Goal: Transaction & Acquisition: Purchase product/service

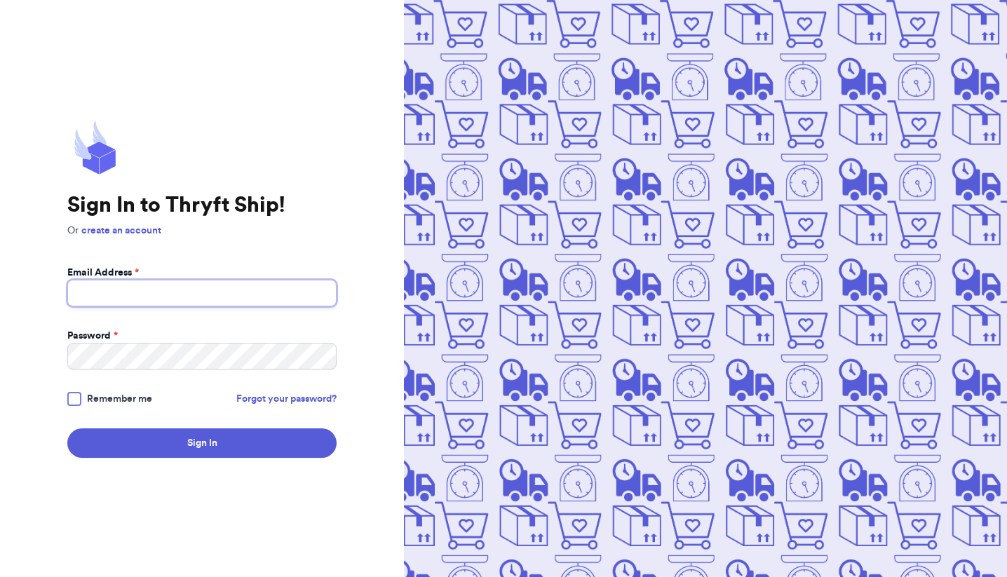
type input "[EMAIL_ADDRESS][DOMAIN_NAME]"
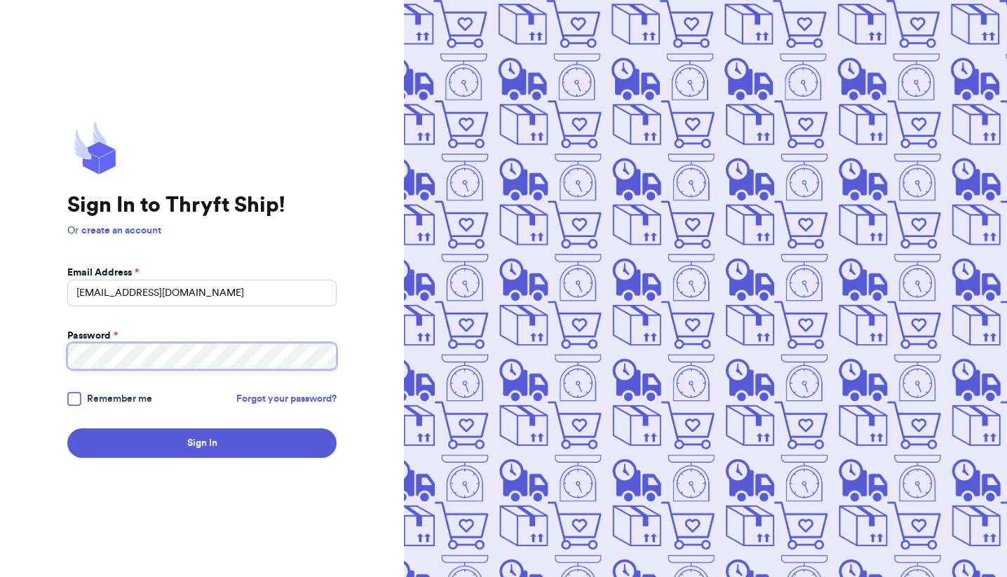
click at [202, 443] on button "Sign In" at bounding box center [201, 443] width 269 height 29
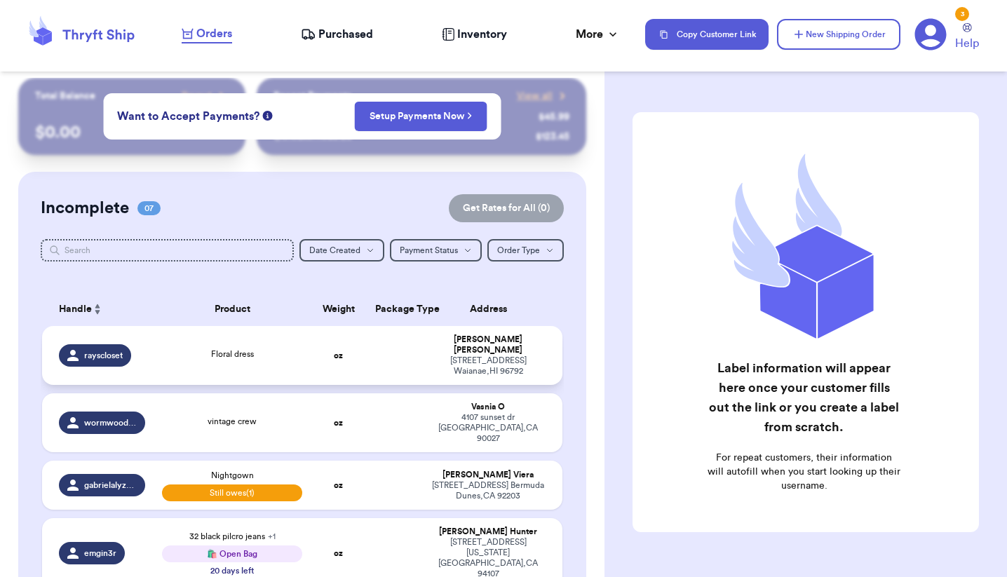
scroll to position [7, 0]
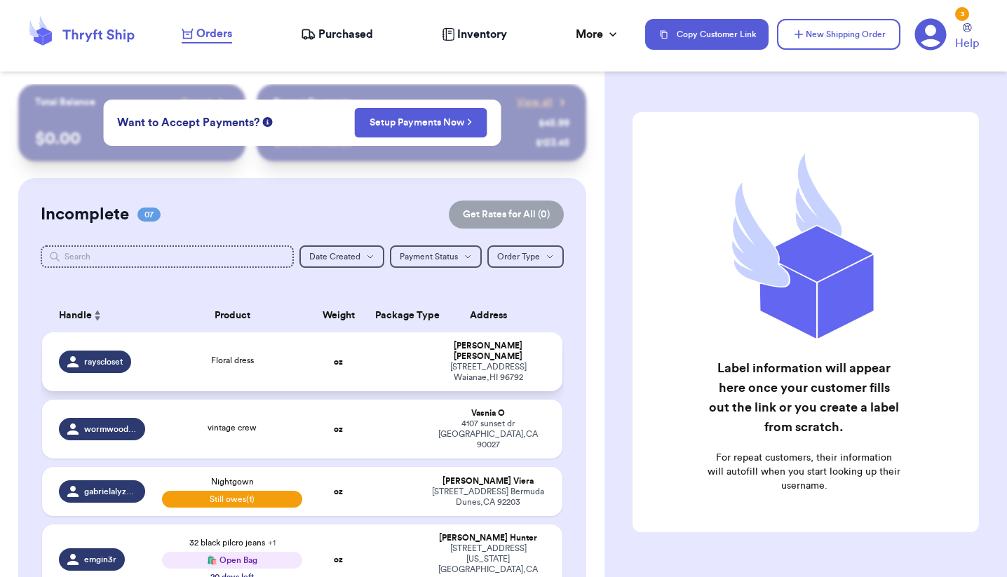
click at [408, 369] on td at bounding box center [395, 361] width 56 height 59
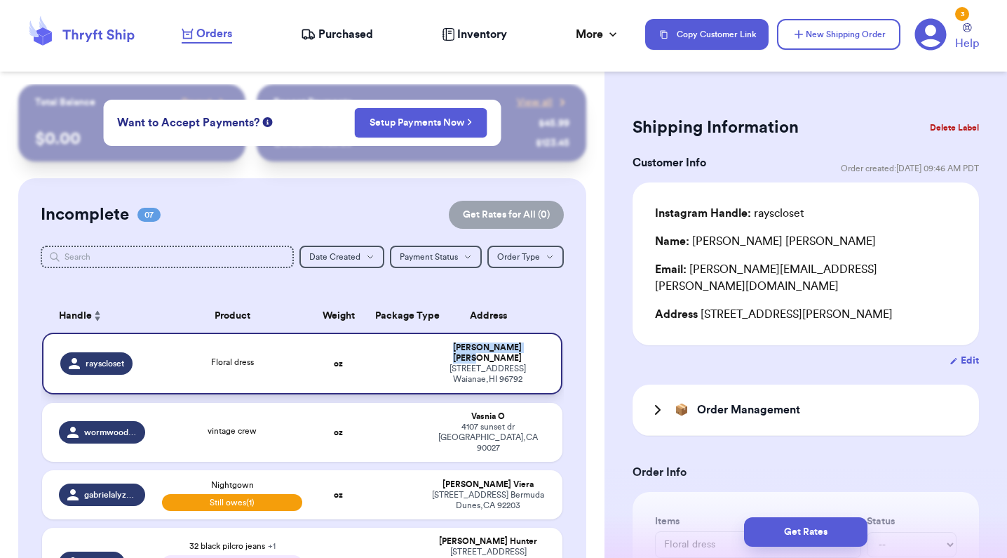
drag, startPoint x: 456, startPoint y: 354, endPoint x: 525, endPoint y: 353, distance: 69.4
click at [525, 353] on div "[PERSON_NAME]" at bounding box center [487, 352] width 113 height 21
copy div "[PERSON_NAME]"
drag, startPoint x: 428, startPoint y: 367, endPoint x: 492, endPoint y: 370, distance: 63.9
click at [492, 370] on td "[PERSON_NAME] [STREET_ADDRESS] [GEOGRAPHIC_DATA] , HI 96792" at bounding box center [492, 363] width 140 height 62
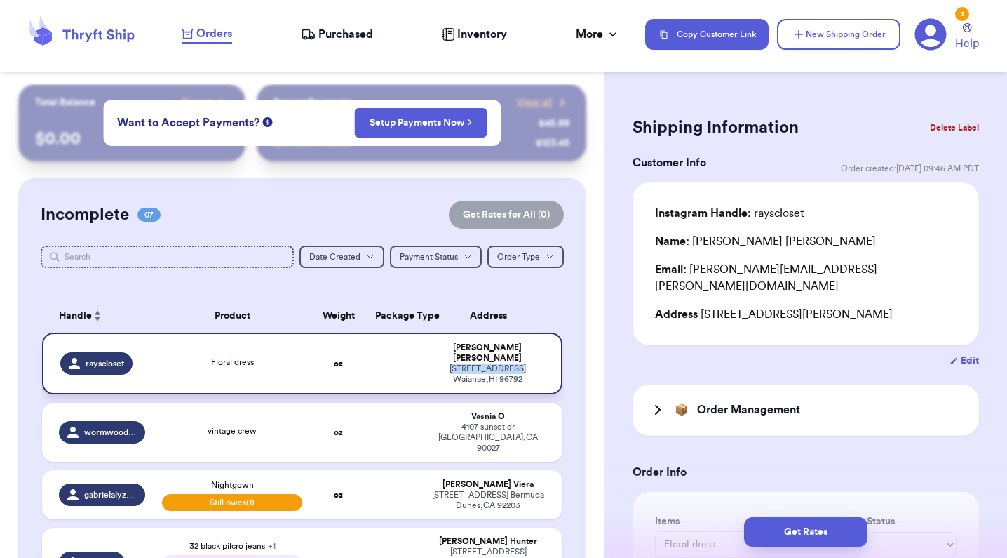
copy div "[STREET_ADDRESS]"
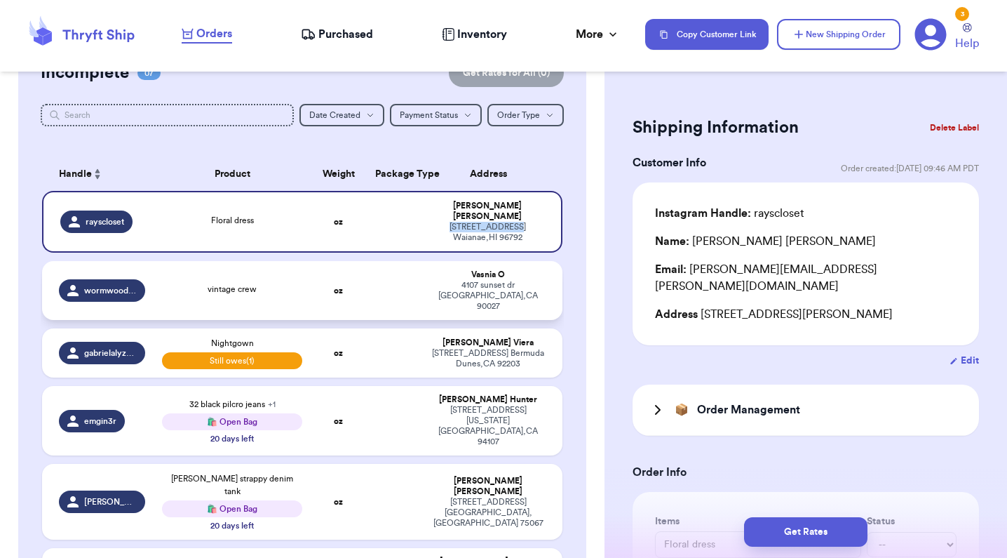
scroll to position [151, 0]
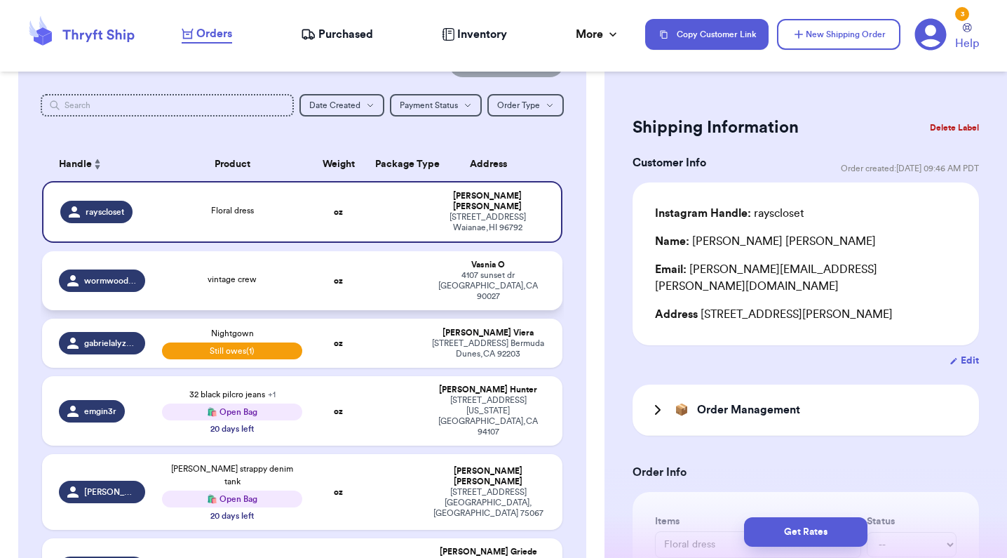
click at [353, 265] on td "oz" at bounding box center [339, 280] width 56 height 59
type input "vintage crew"
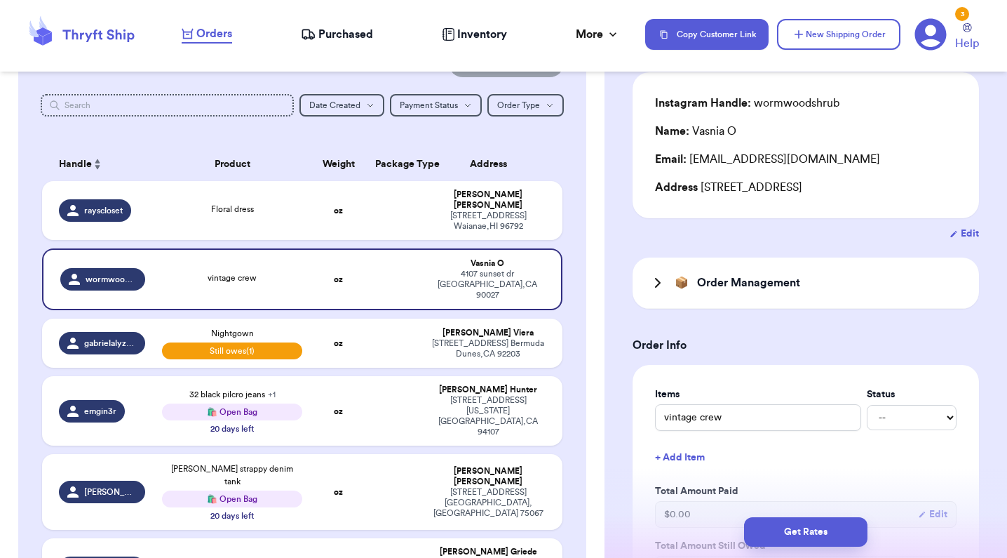
scroll to position [113, 0]
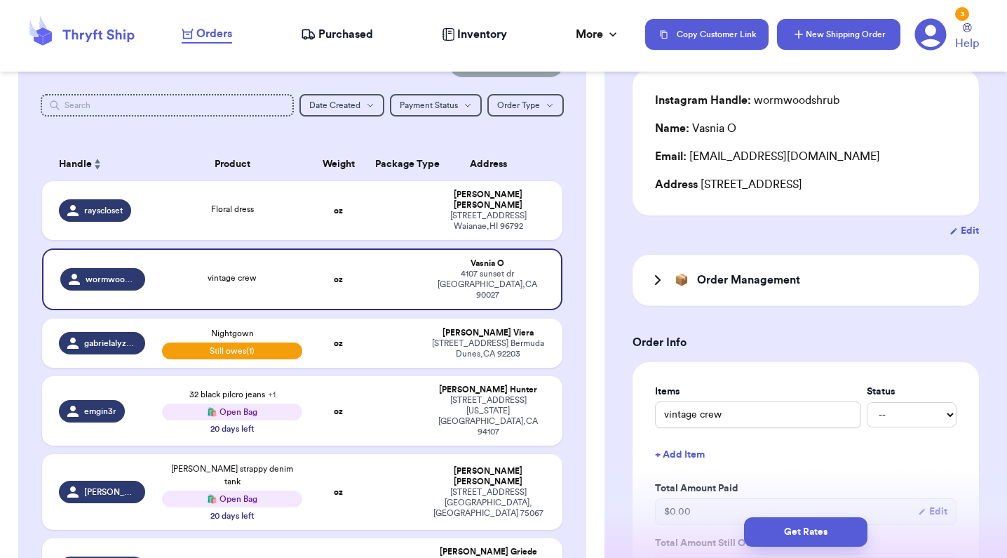
click at [837, 39] on button "New Shipping Order" at bounding box center [838, 34] width 123 height 31
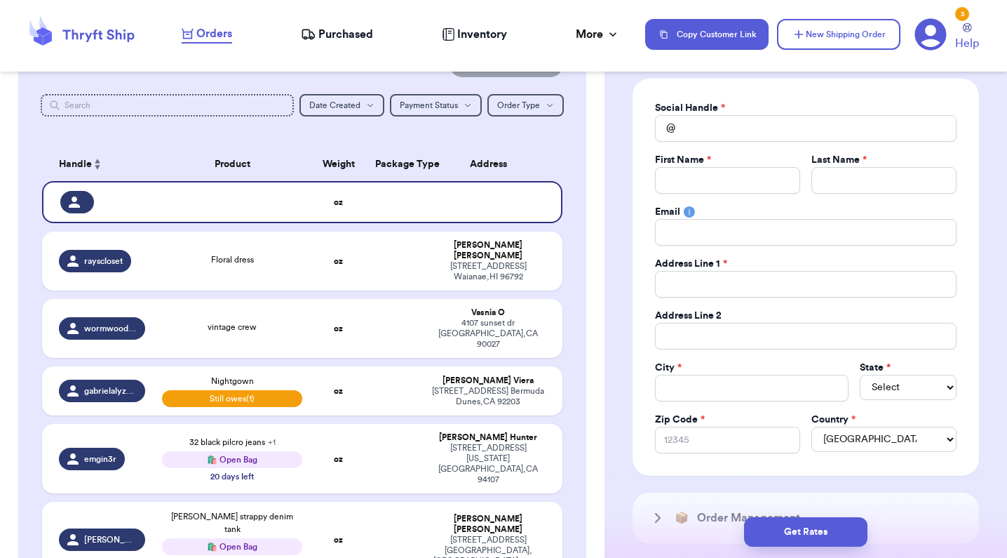
scroll to position [101, 0]
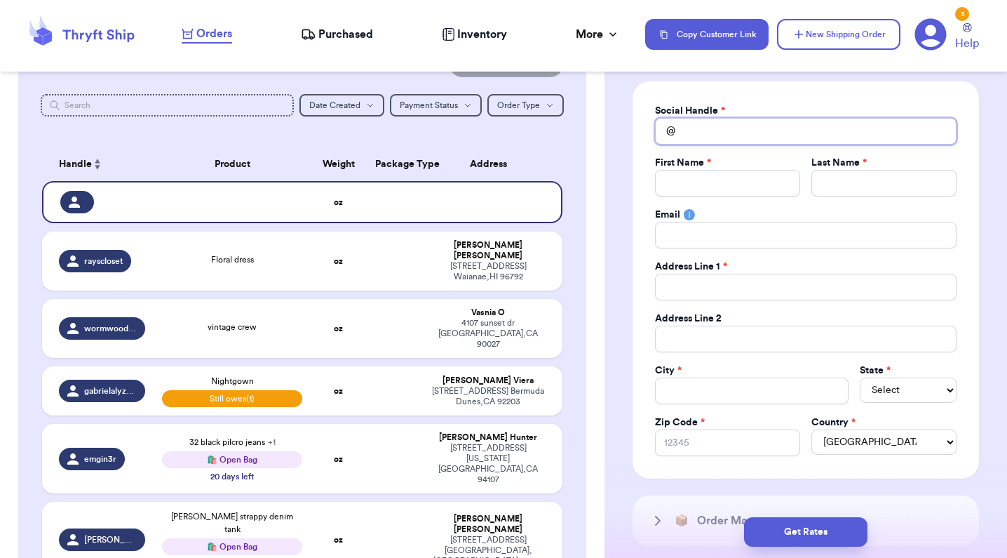
click at [713, 121] on input "Total Amount Paid" at bounding box center [806, 131] width 302 height 27
type input "t"
type input "th"
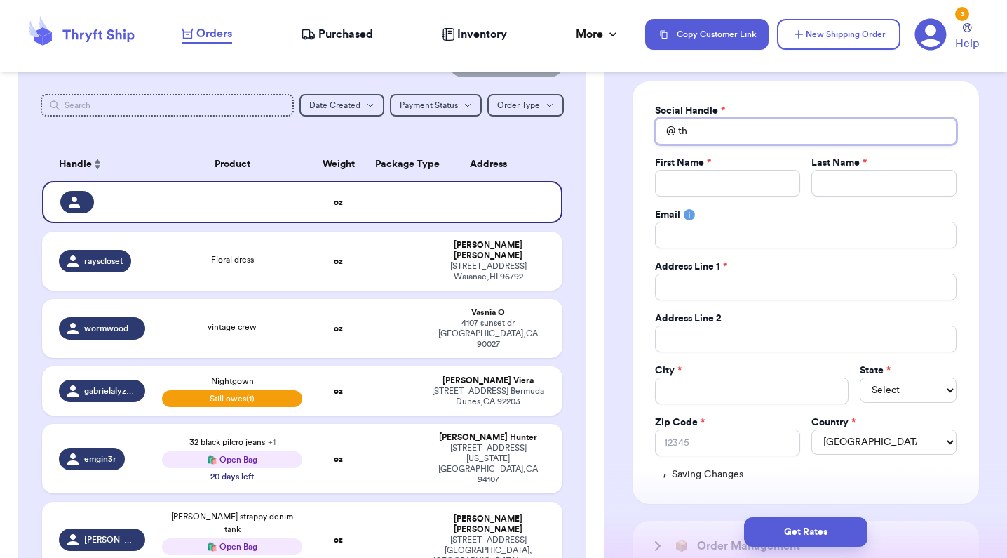
type input "the"
type input "thel"
type input "thelo"
type input "thelov"
type input "thelove"
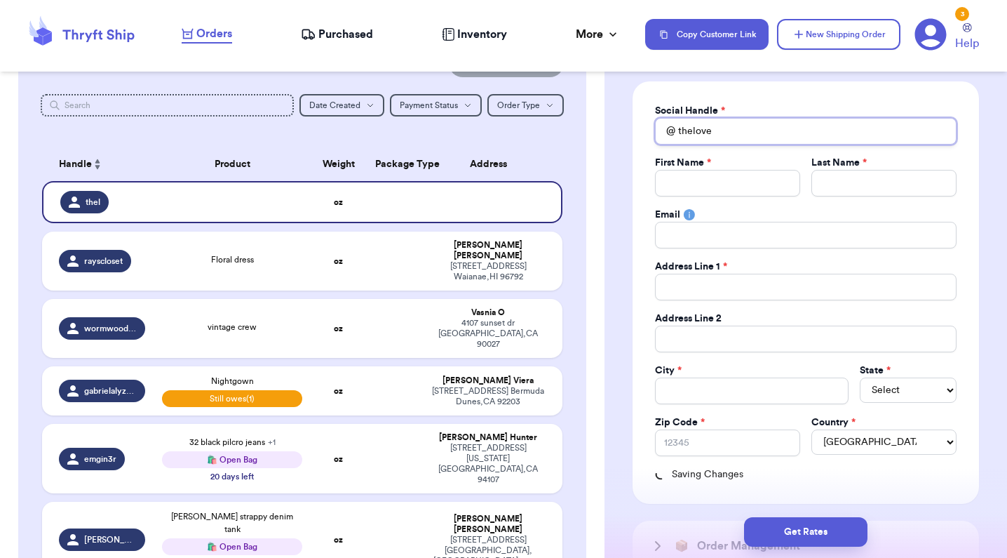
type input "thelovel"
type input "thelovely"
type input "thelovelyb"
type input "thelovelybr"
type input "thelovelybru"
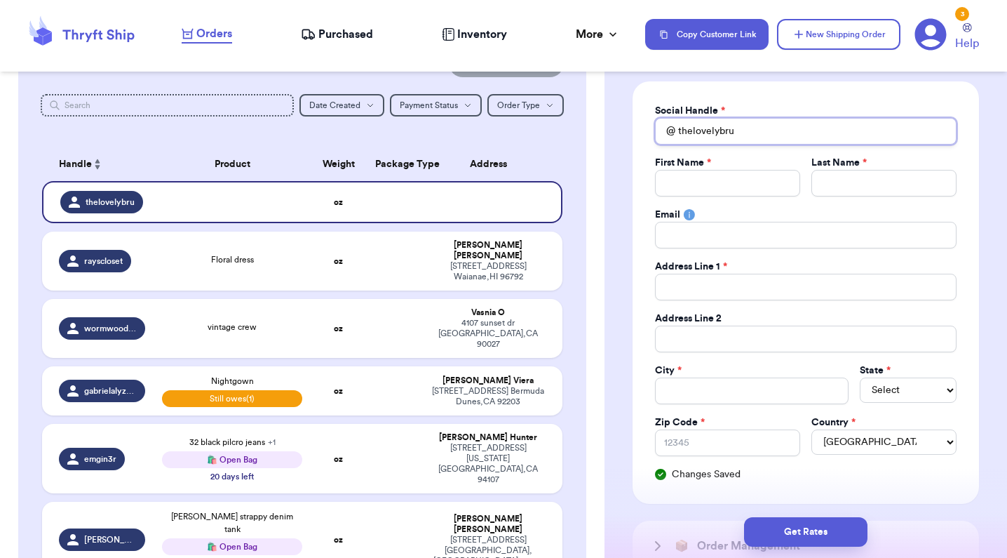
type input "thelovelybrun"
type input "thelovelybrune"
type input "thelovelybrunet"
type input "thelovelybrunett"
type input "thelovelybrunette"
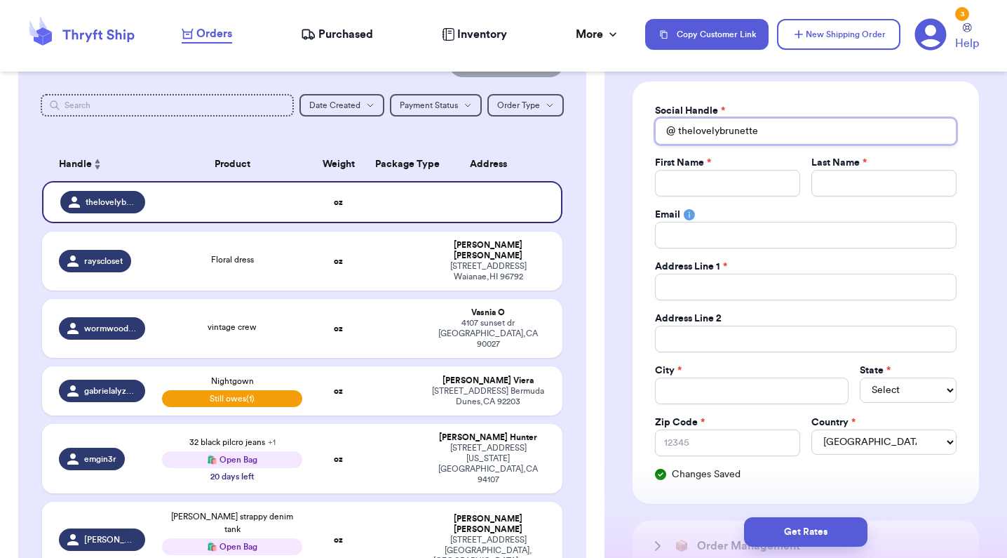
type input "thelovelybrunette"
type input "J"
type input "Jo"
type input "Jor"
type input "Jord"
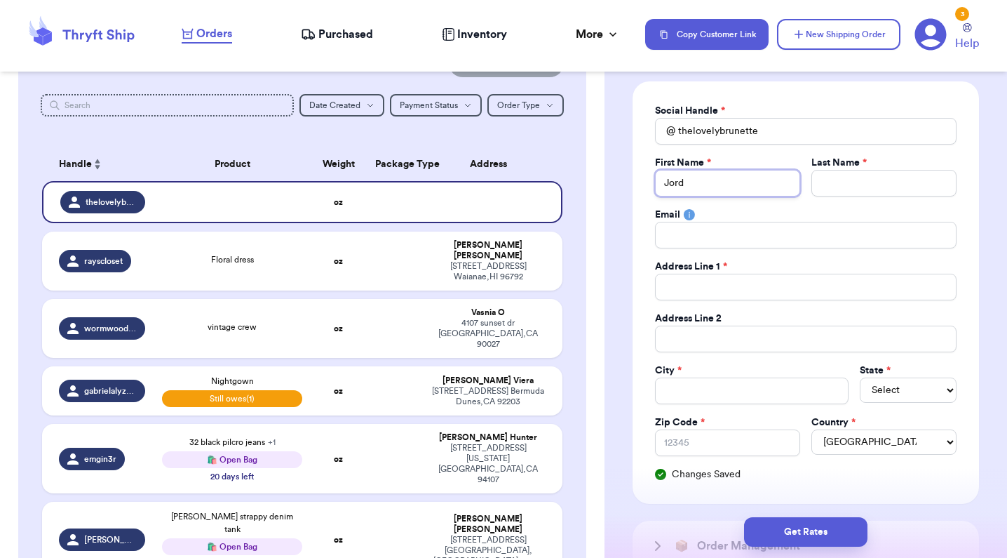
type input "Jorda"
type input "Jordan"
type input "C"
type input "Cl"
type input "Cli"
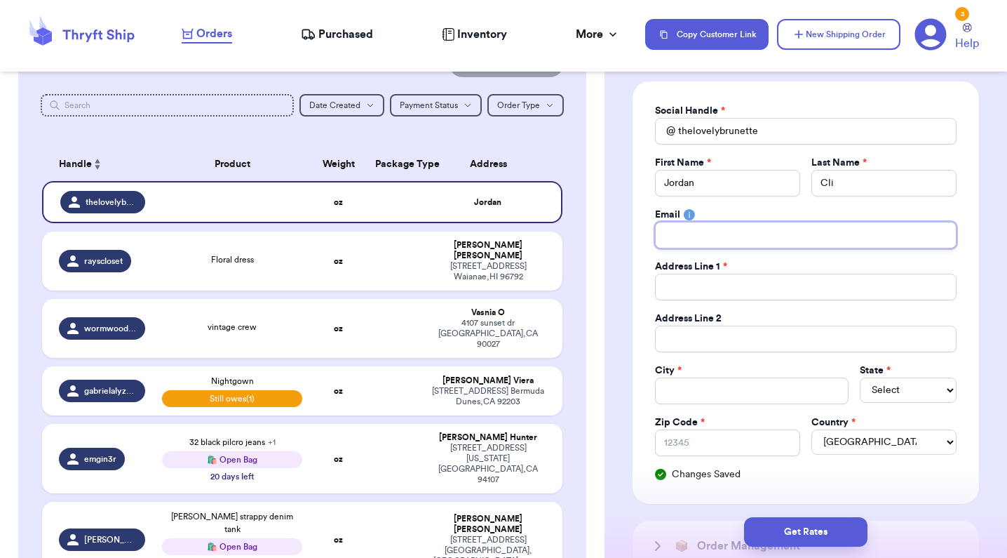
type input "k"
type input "C"
type input "Cl"
type input "Cli"
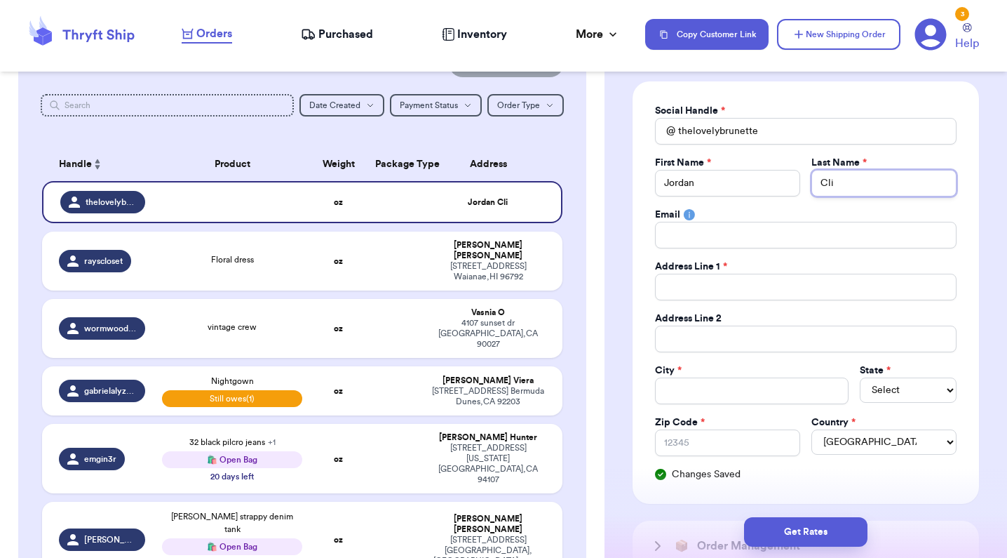
type input "Clic"
type input "Click"
type input "2"
type input "24"
type input "240"
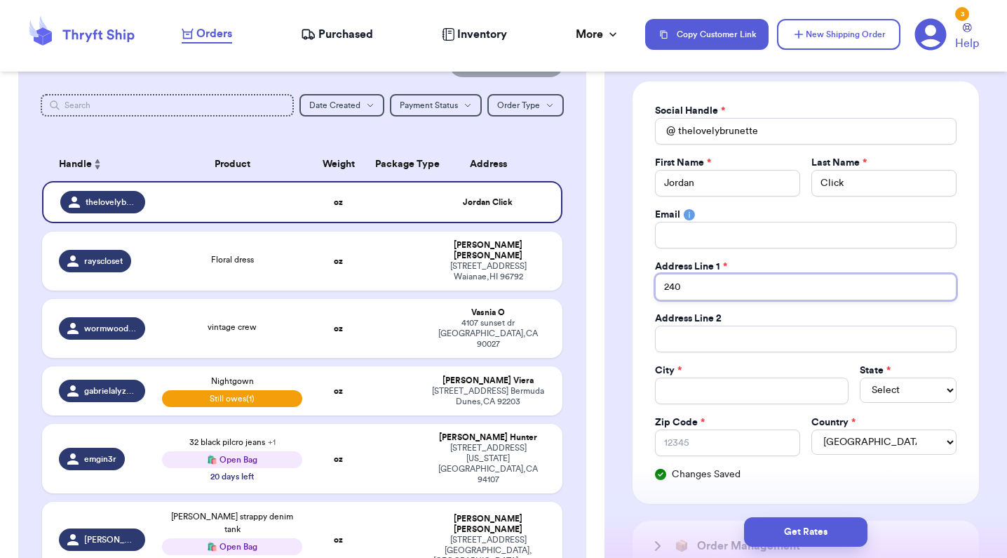
type input "2400"
type input "24000"
type input "240004"
type input "24000"
type input "2400"
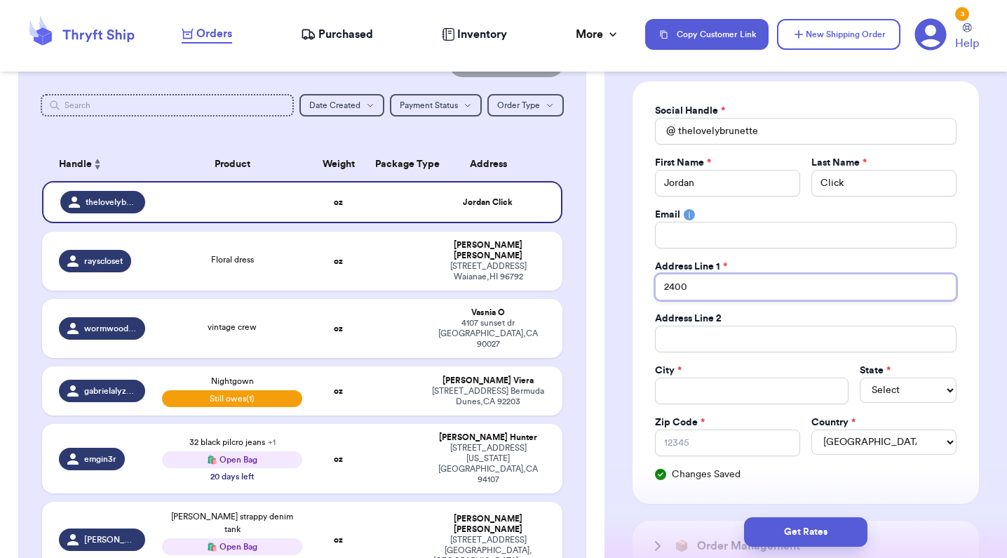
type input "24004"
type input "24004 P"
type input "24004 Pn"
type input "24004 P"
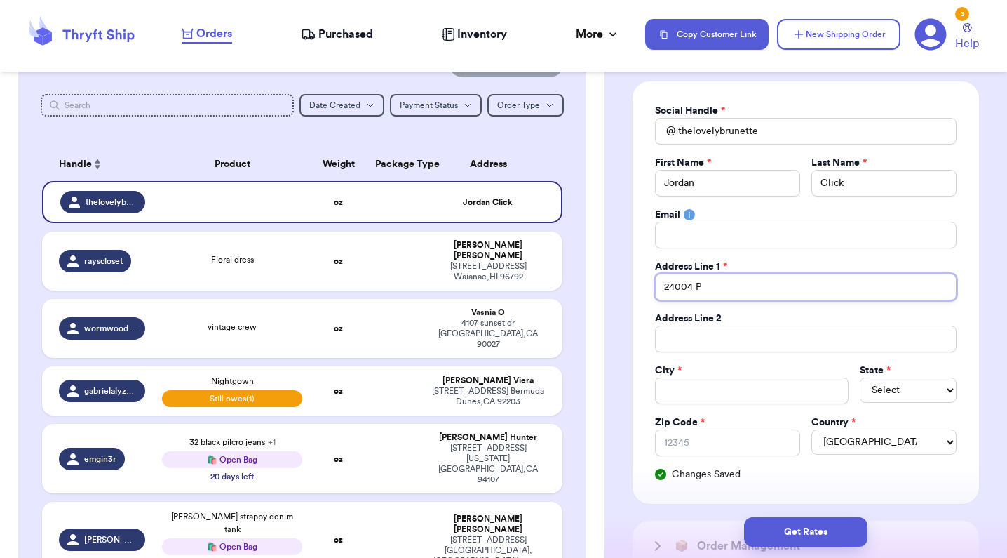
type input "24004 Pe"
type input "24004 Pen"
type input "24004 Pens"
type input "24004 Pensl"
type input "24004 Pensly"
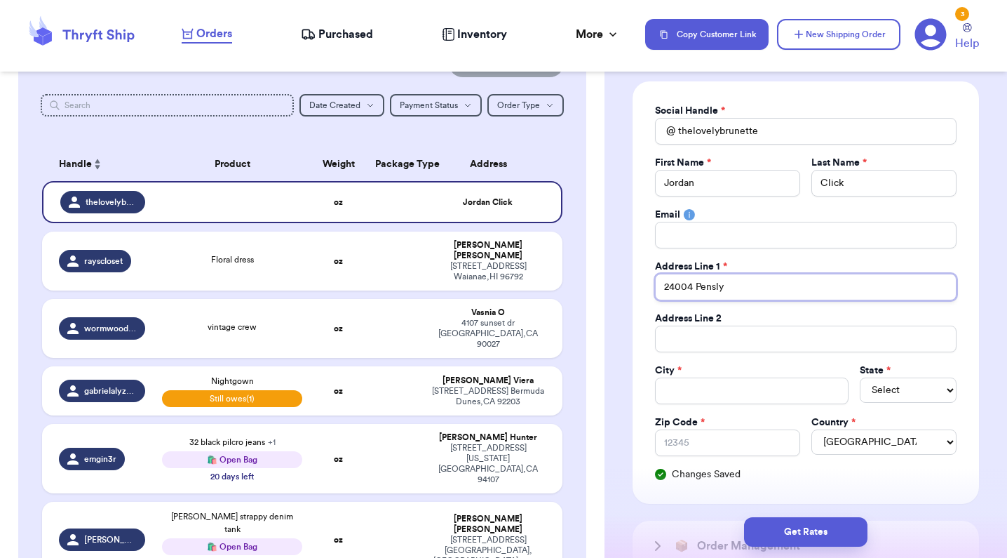
type input "24004 Pensl"
type input "24004 Pens"
type input "24004 Pensy"
type input "24004 [PERSON_NAME]"
type input "24004 Pensylv"
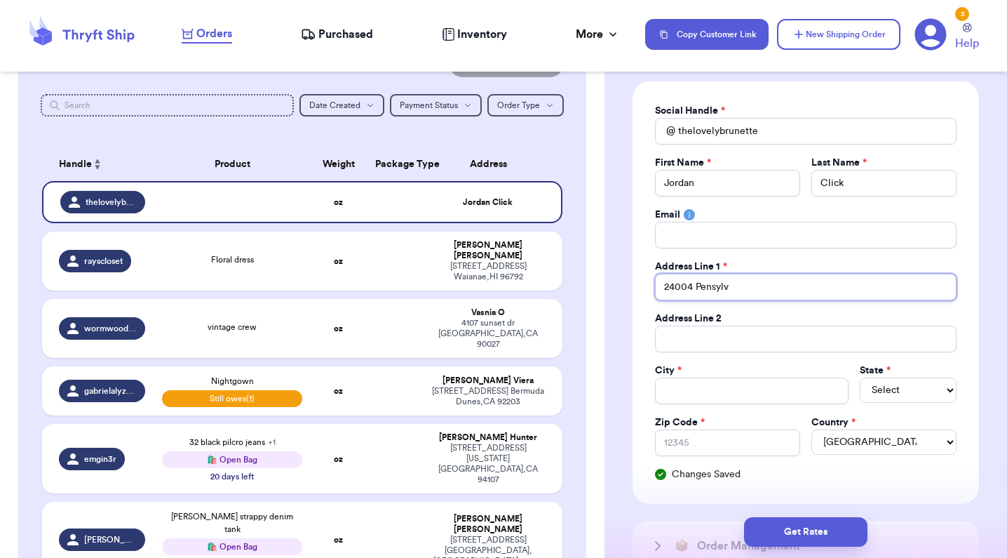
type input "24004 Pensylva"
type input "24004 Pensylvan"
type input "24004 Pensylvani"
type input "24004 Pensylvanio"
type input "24004 Pensylvani"
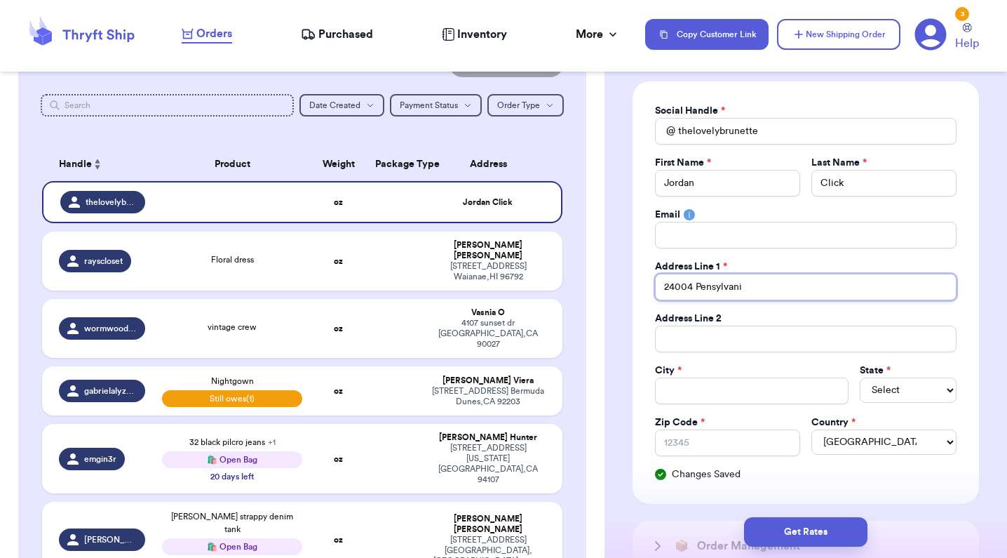
type input "24004 [GEOGRAPHIC_DATA]"
type input "24004 Pensylvani"
type input "24004 Pensylvan"
type input "24004 Pensylva"
type input "24004 Pensylv"
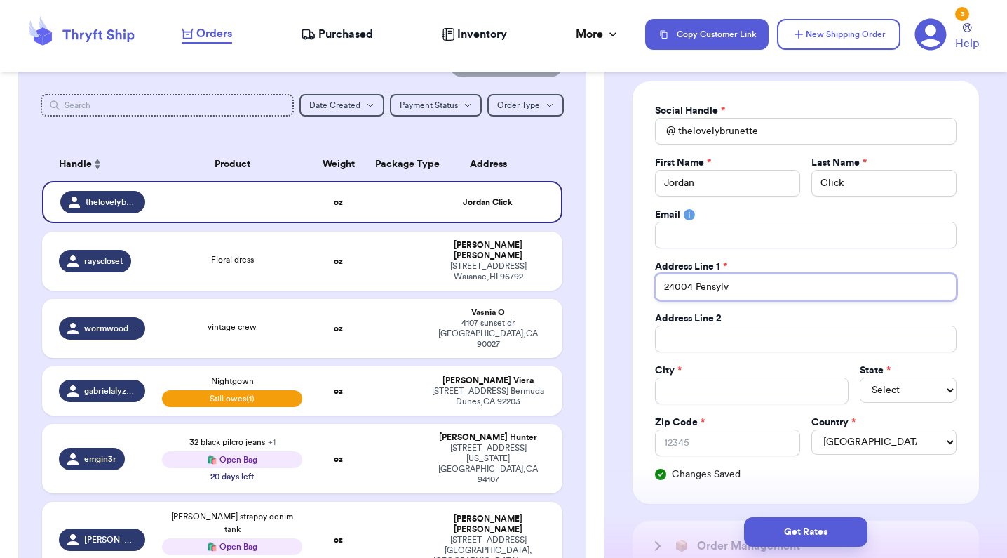
type input "24004 [PERSON_NAME]"
type input "24004 Pensy"
type input "24004 Pens"
type input "24004 Pen"
type input "24004 Penn"
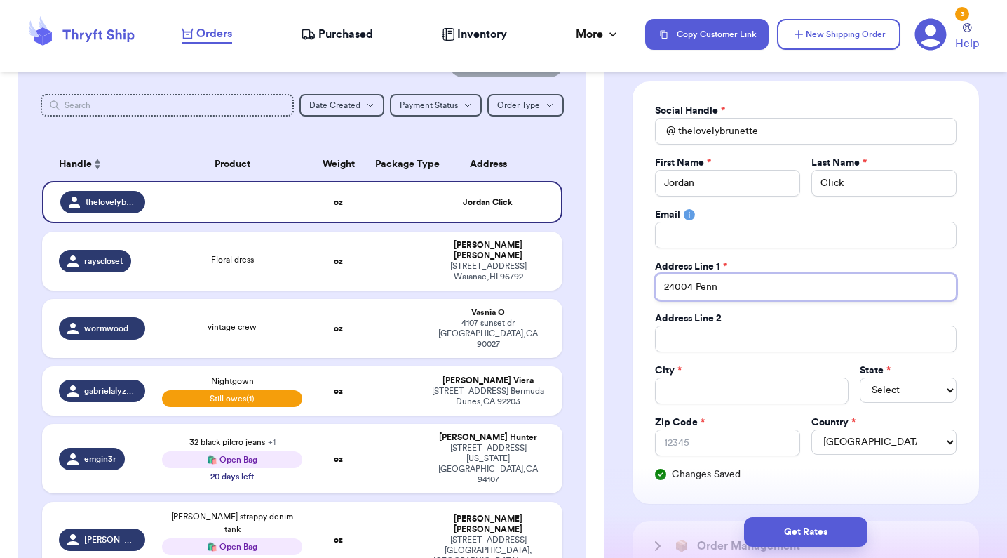
type input "24004 Penns"
type input "24004 Pennsy"
type input "24004 [US_STATE]"
type input "24004 [US_STATE] A"
type input "[STREET_ADDRESS][US_STATE]"
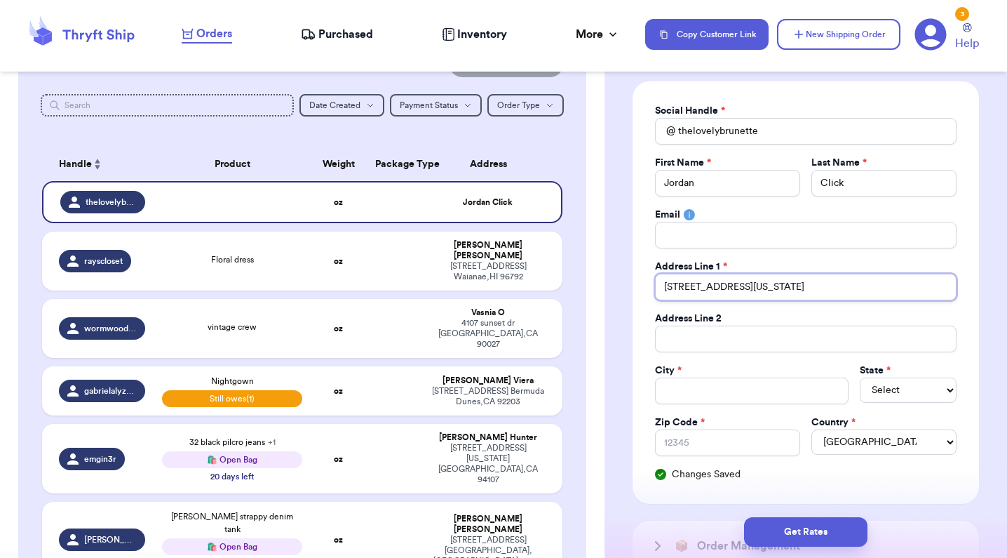
type input "[STREET_ADDRESS][US_STATE]"
type input "L"
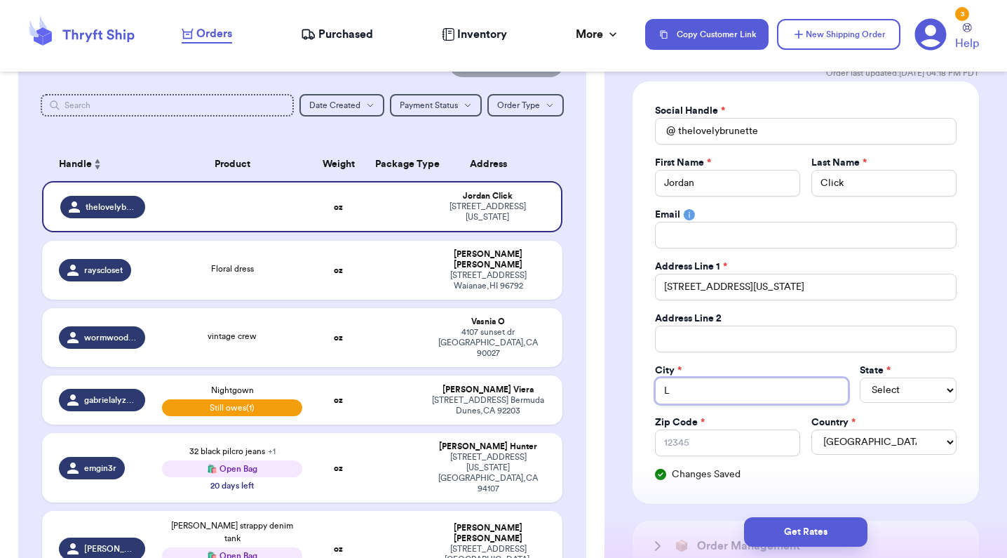
type input "Lo"
type input "Lom"
type input "Lomi"
type input "[PERSON_NAME]"
type input "Lomita"
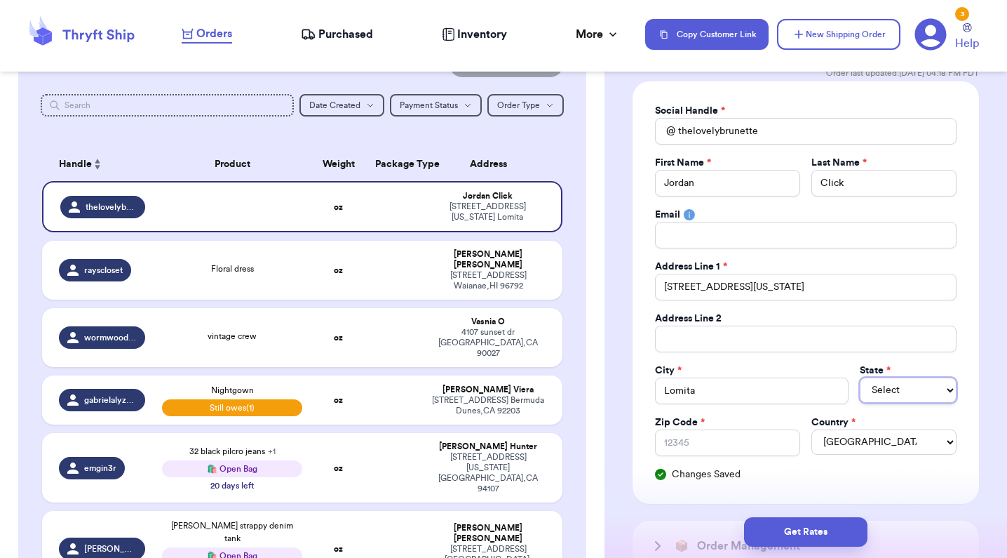
select select "CA"
type input "9"
type input "90"
type input "907"
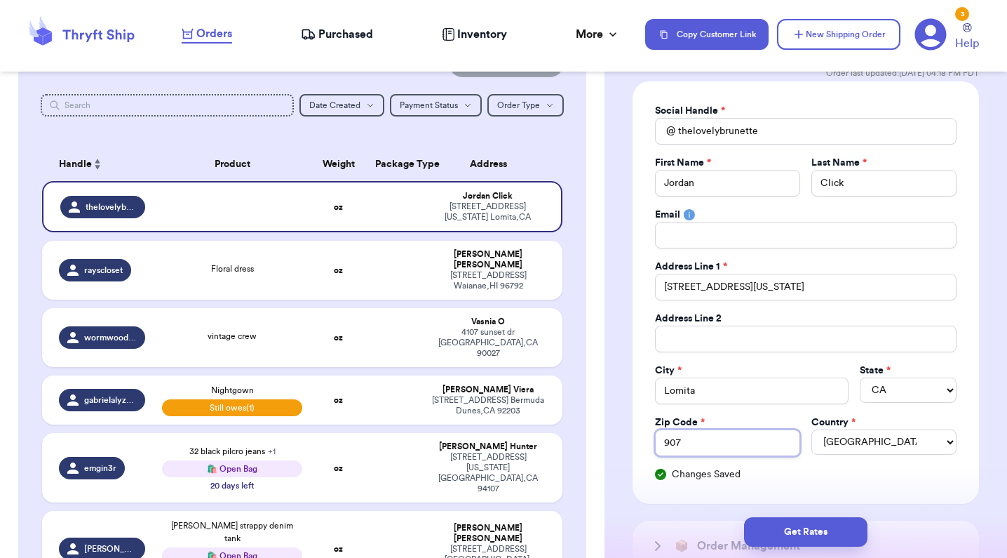
type input "9071"
type input "90717"
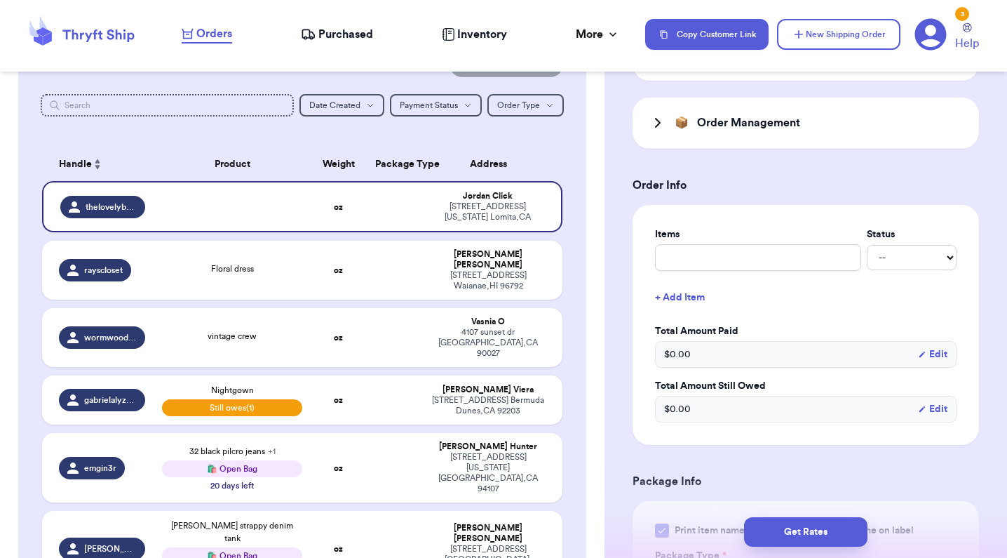
scroll to position [568, 0]
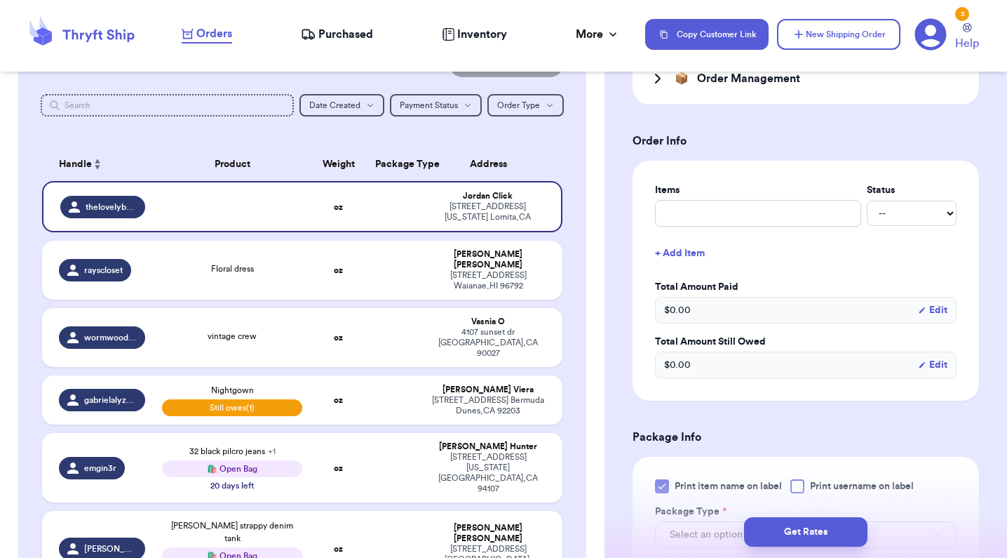
type input "90717"
type input "d"
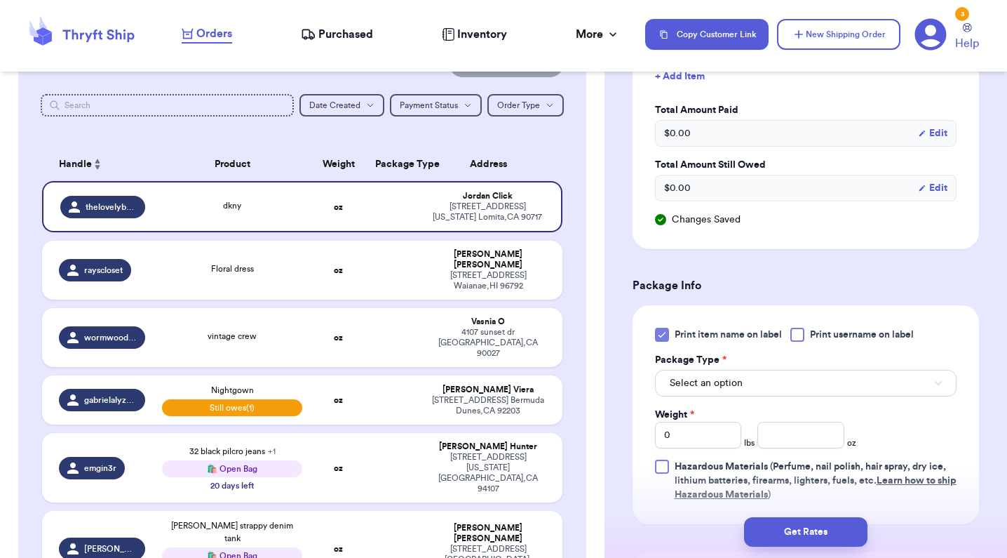
scroll to position [748, 0]
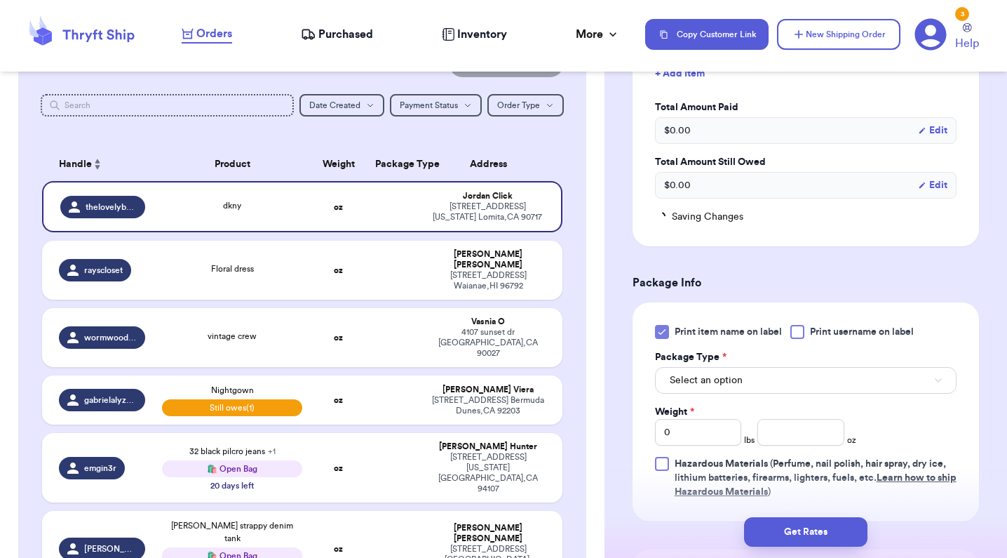
click at [743, 379] on button "Select an option" at bounding box center [806, 380] width 302 height 27
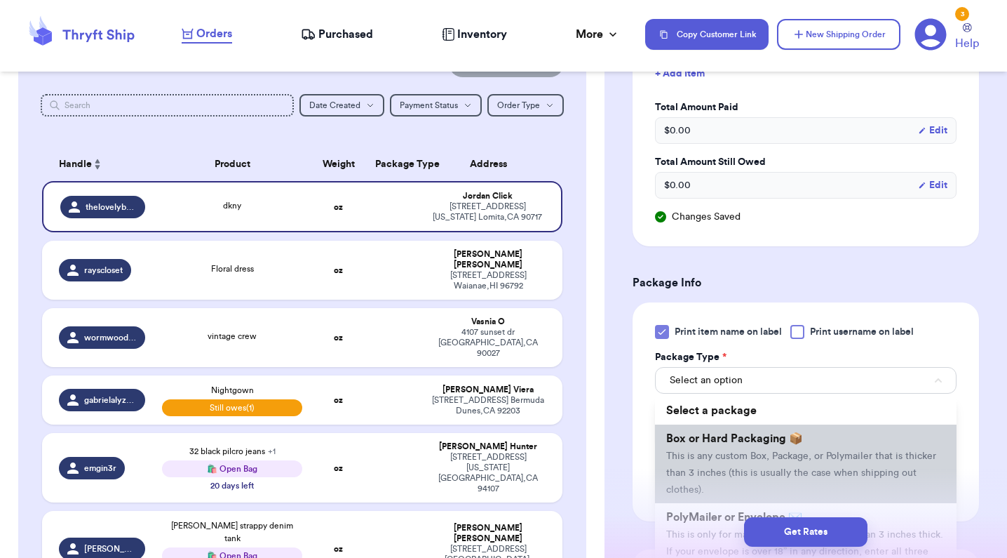
click at [722, 461] on span "This is any custom Box, Package, or Polymailer that is thicker than 3 inches (t…" at bounding box center [801, 472] width 270 height 43
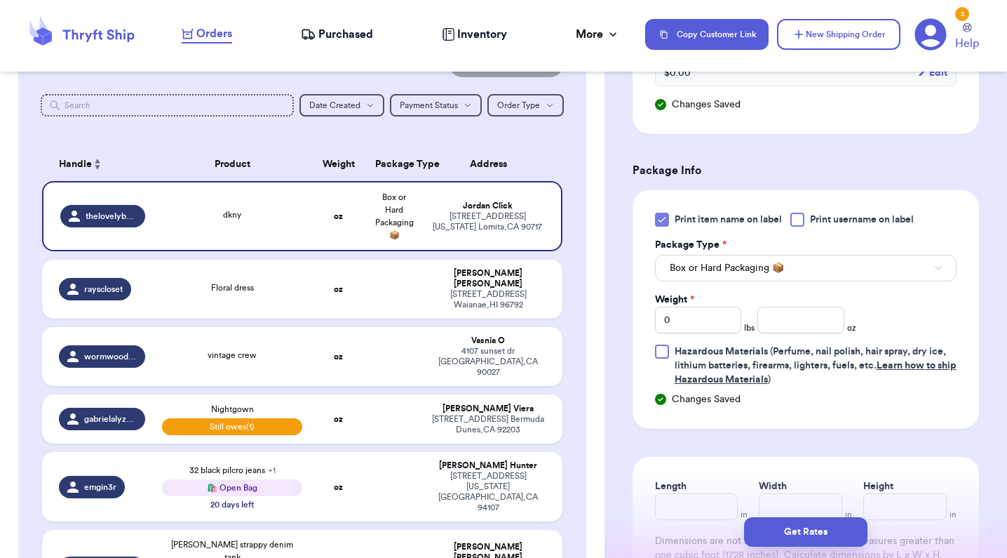
scroll to position [861, 0]
click at [787, 328] on input "number" at bounding box center [800, 318] width 86 height 27
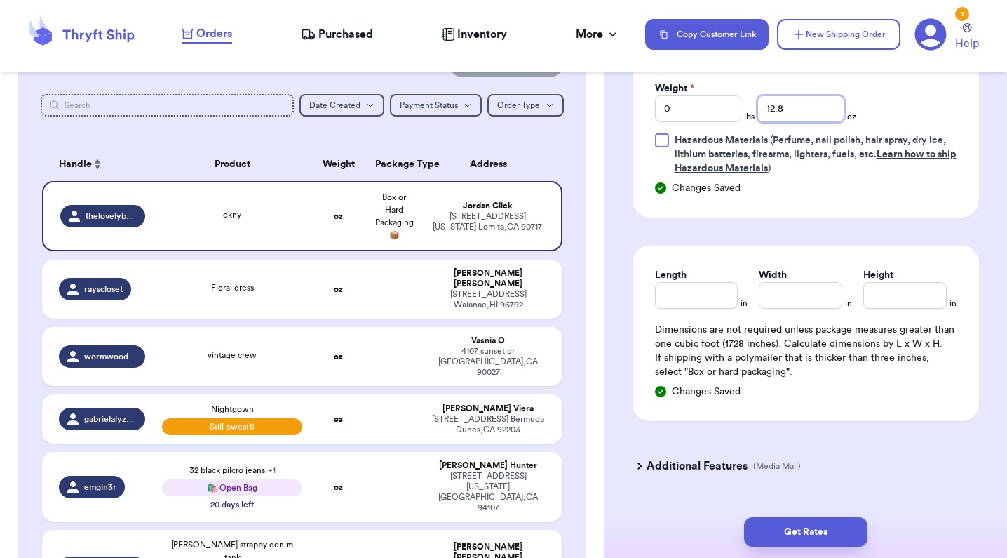
scroll to position [1073, 0]
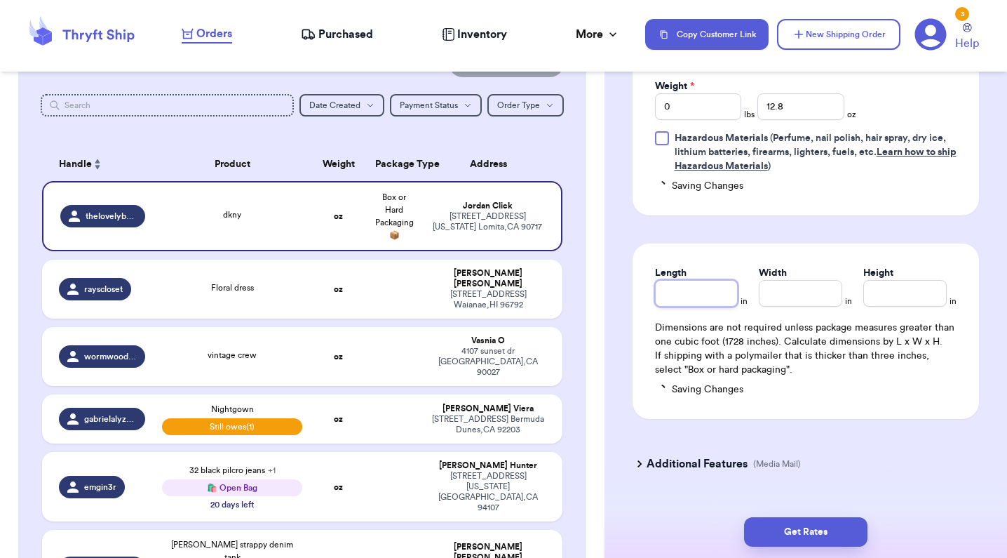
click at [712, 297] on input "Length" at bounding box center [696, 293] width 83 height 27
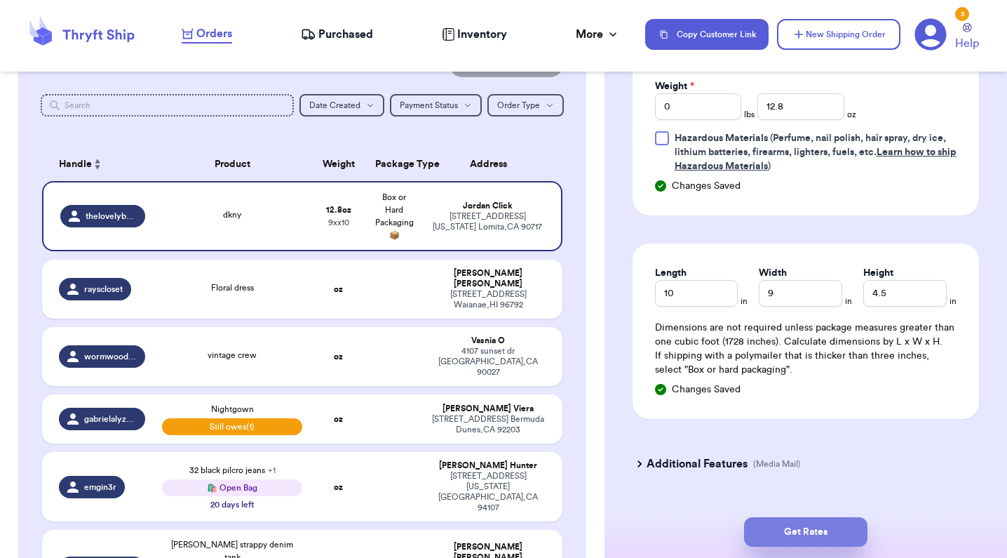
click at [792, 530] on button "Get Rates" at bounding box center [805, 531] width 123 height 29
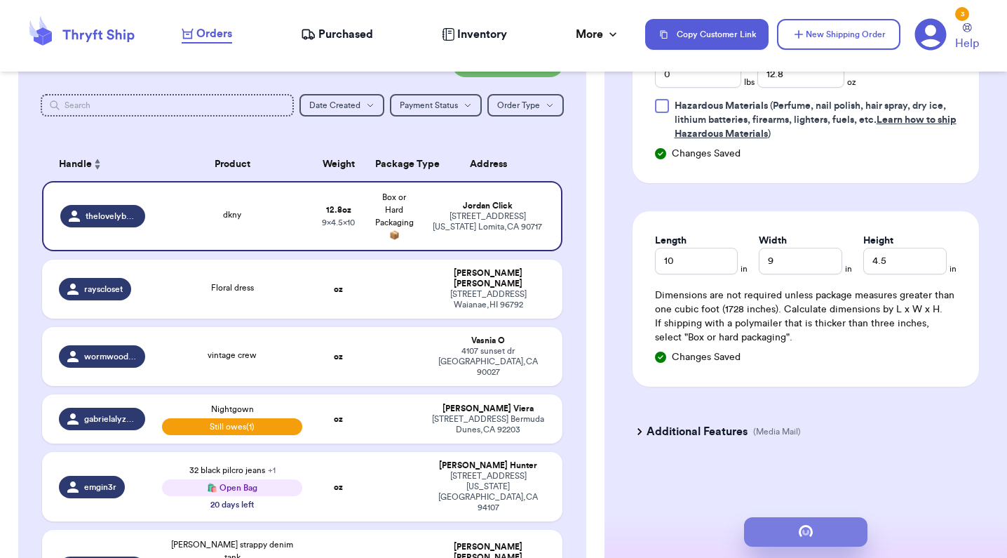
scroll to position [0, 0]
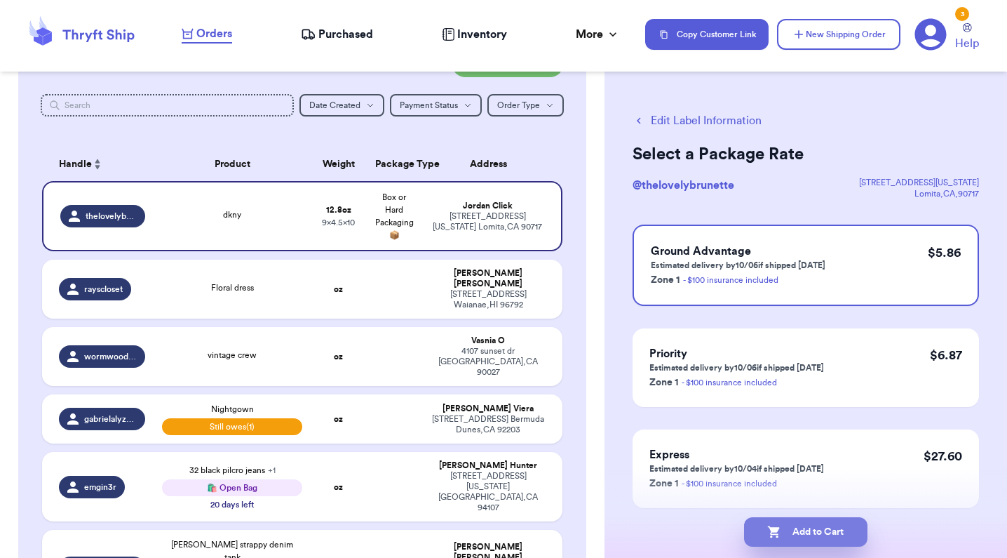
click at [792, 530] on button "Add to Cart" at bounding box center [805, 531] width 123 height 29
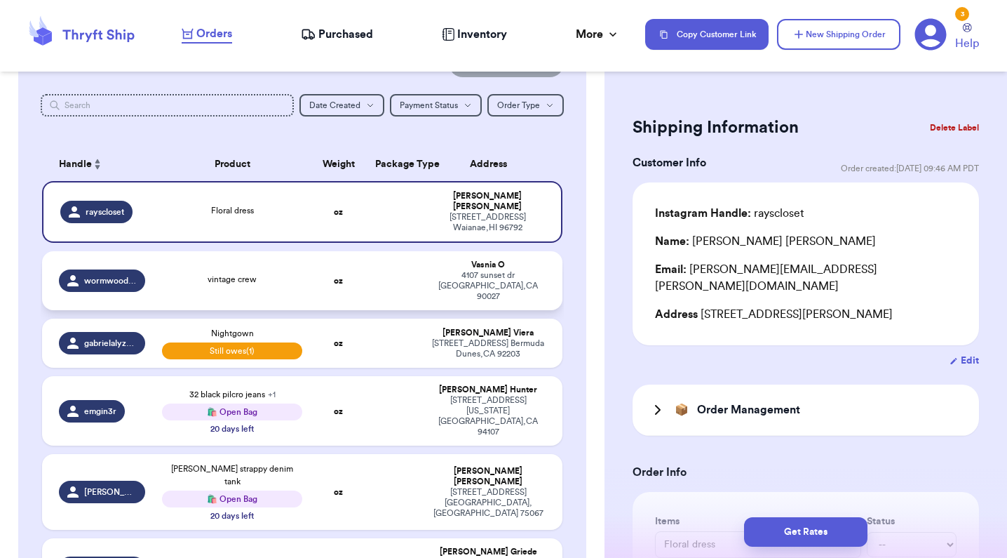
click at [396, 276] on td at bounding box center [395, 280] width 56 height 59
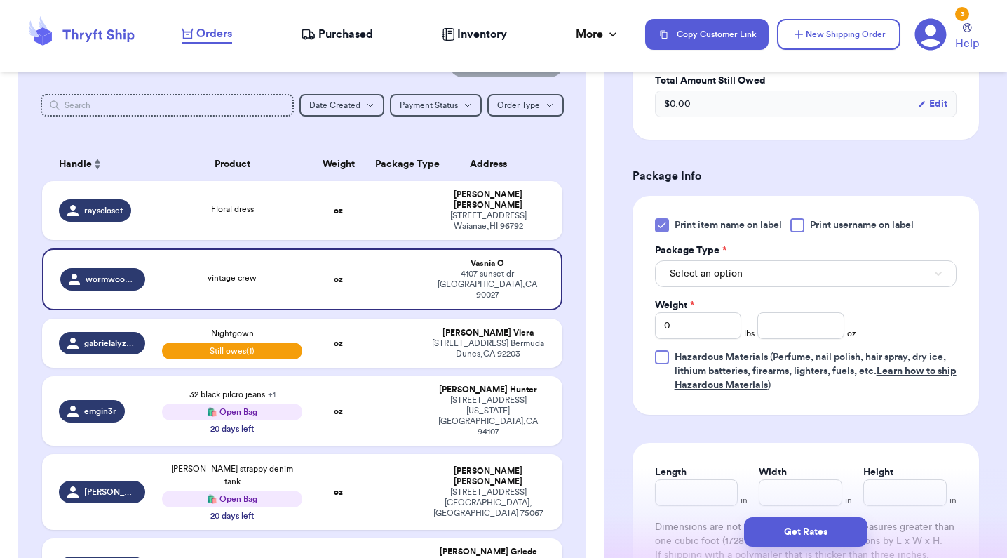
scroll to position [595, 0]
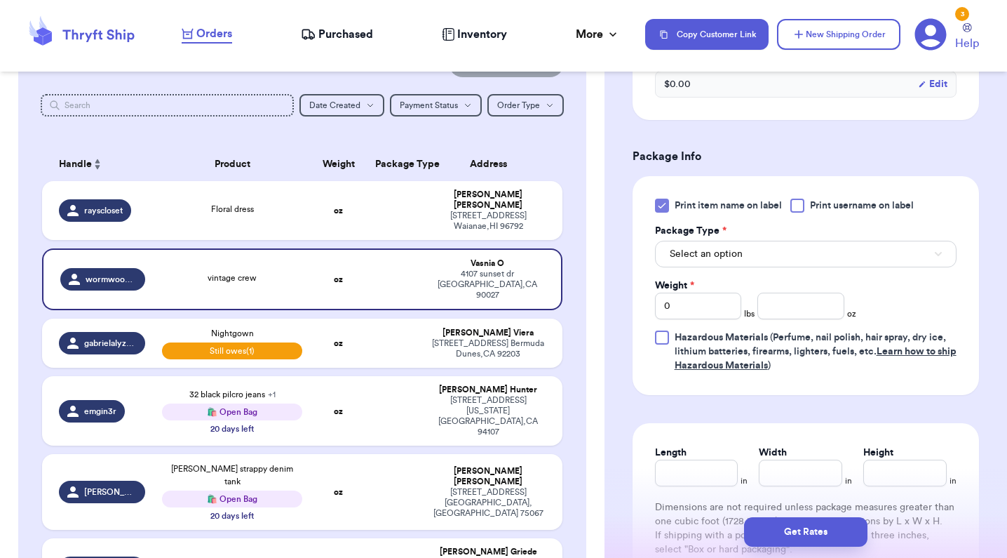
click at [739, 250] on span "Select an option" at bounding box center [706, 254] width 73 height 14
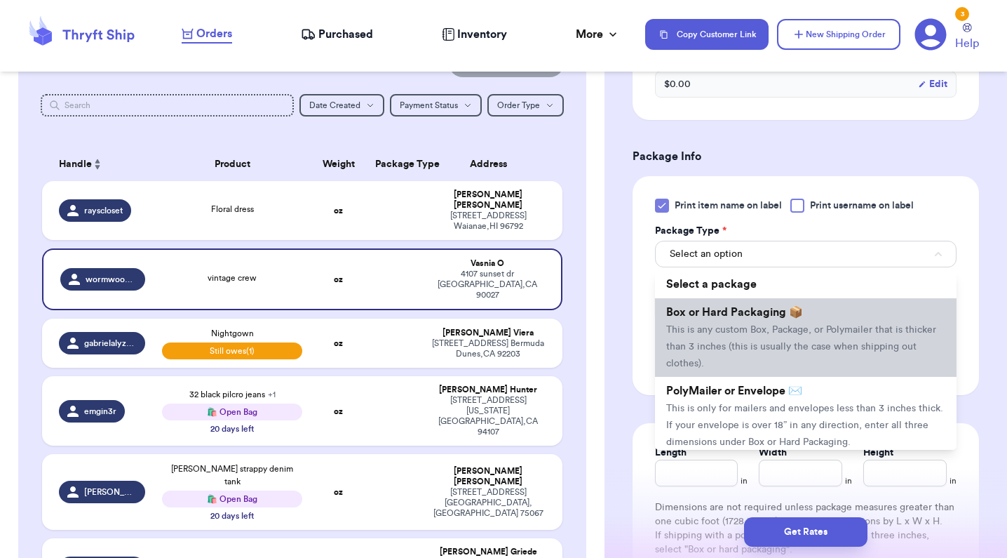
click at [716, 329] on span "This is any custom Box, Package, or Polymailer that is thicker than 3 inches (t…" at bounding box center [801, 346] width 270 height 43
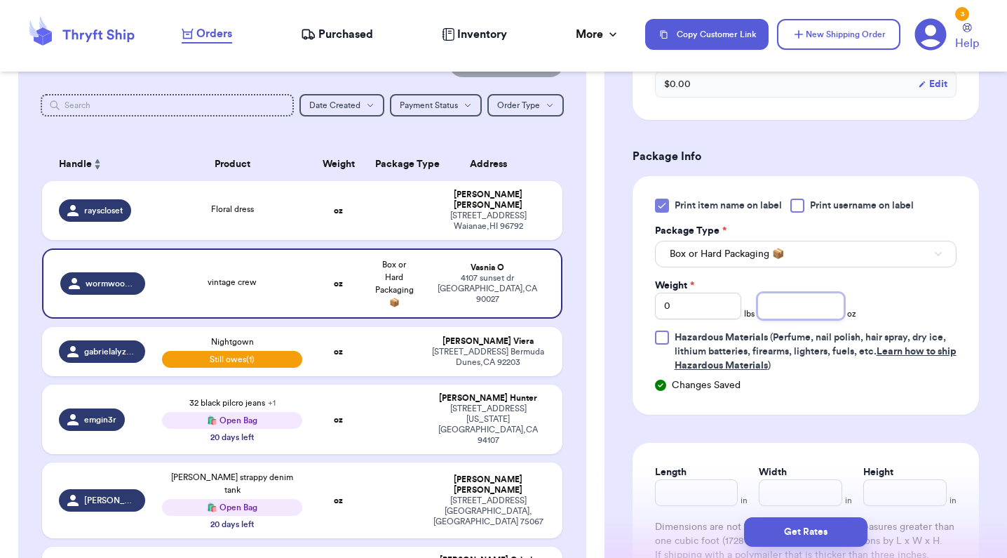
click at [809, 308] on input "number" at bounding box center [800, 305] width 86 height 27
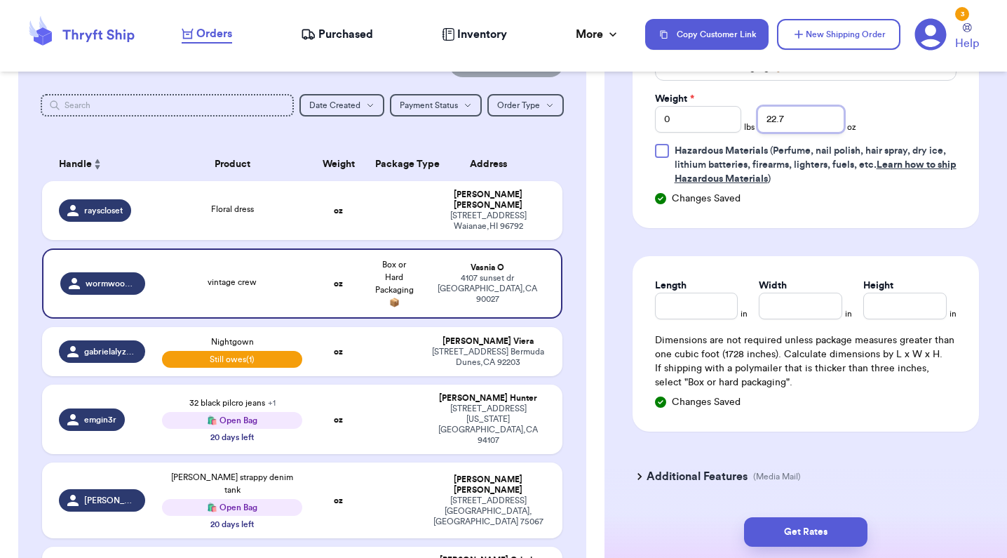
scroll to position [783, 0]
click at [707, 321] on div "Length in Width in Height in Dimensions are not required unless package measure…" at bounding box center [806, 342] width 346 height 175
click at [707, 318] on input "Length" at bounding box center [696, 304] width 83 height 27
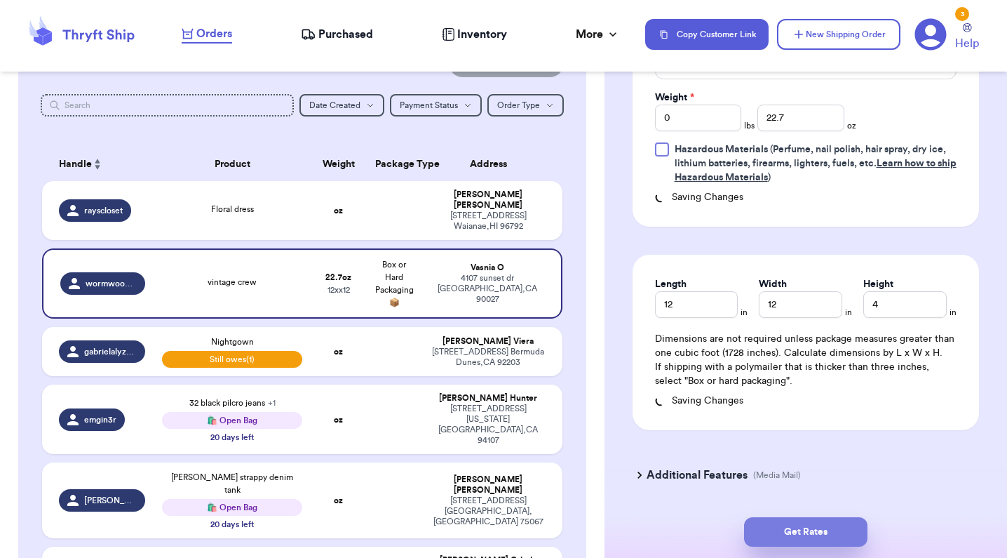
click at [808, 541] on button "Get Rates" at bounding box center [805, 531] width 123 height 29
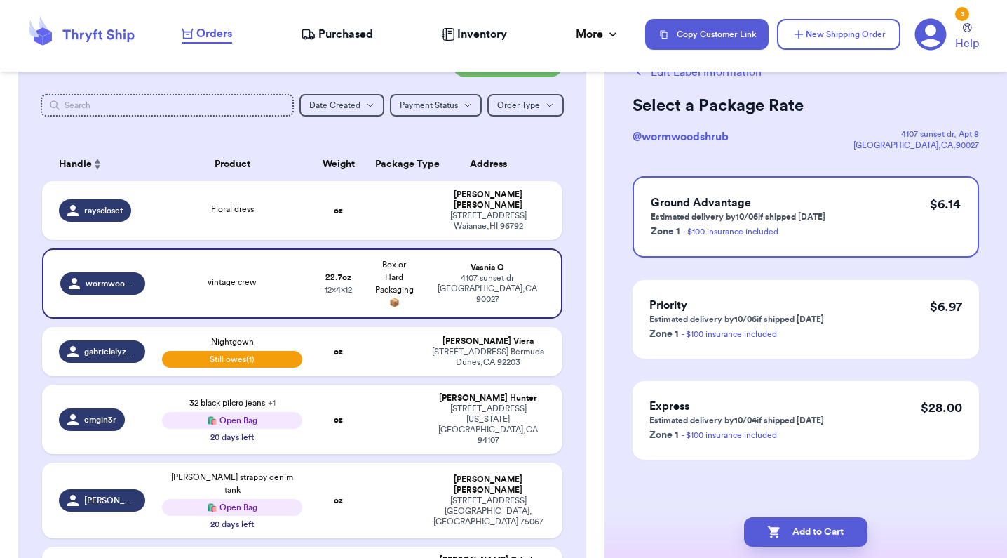
scroll to position [0, 0]
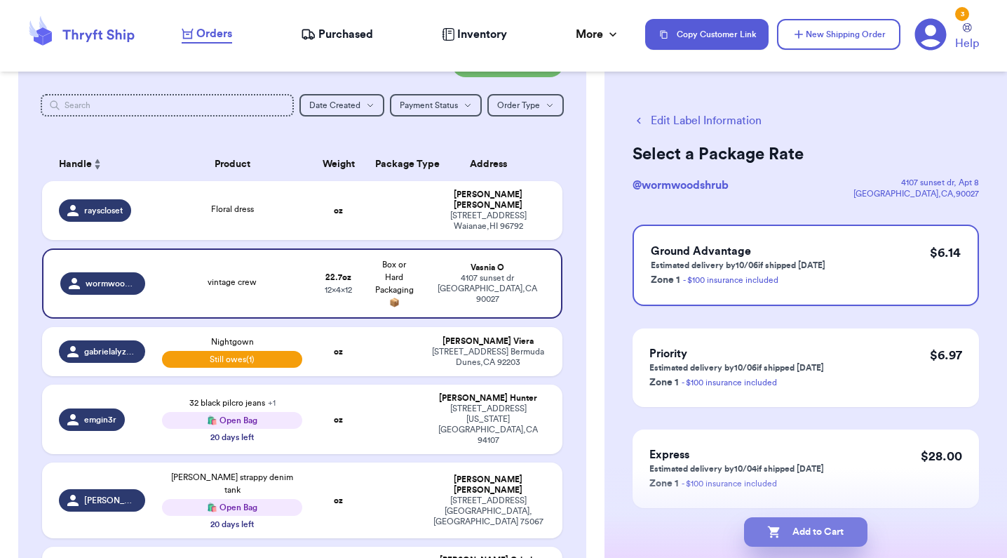
click at [823, 529] on button "Add to Cart" at bounding box center [805, 531] width 123 height 29
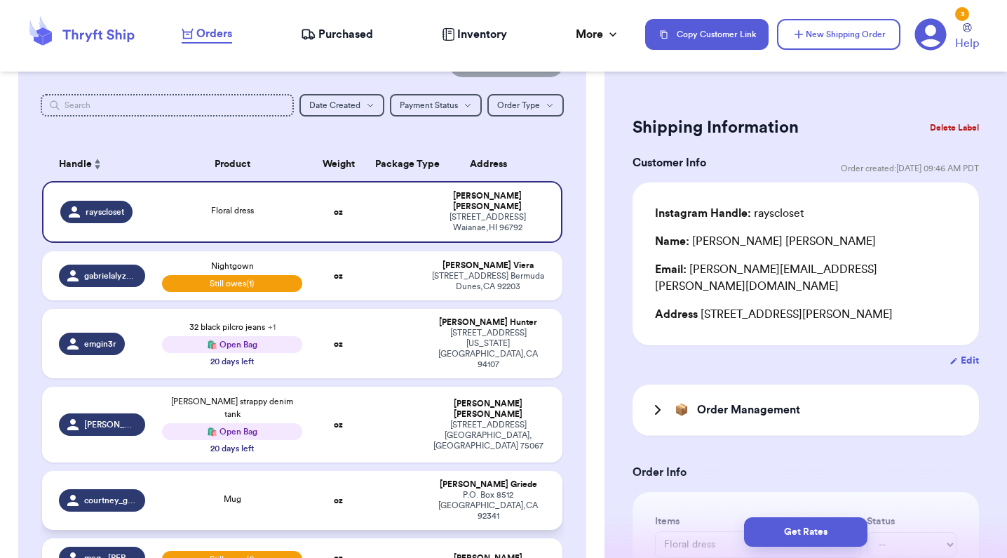
click at [386, 478] on td at bounding box center [395, 500] width 56 height 59
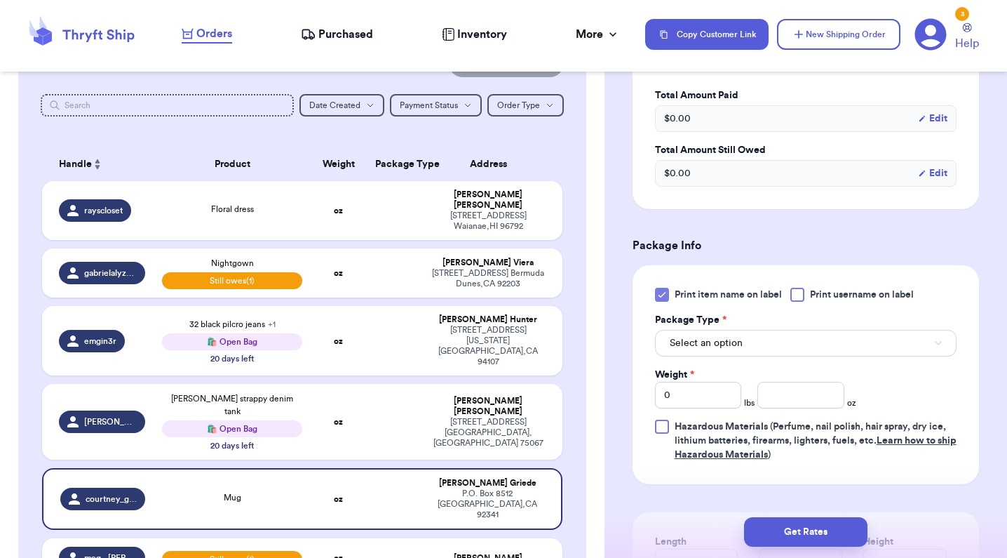
scroll to position [546, 0]
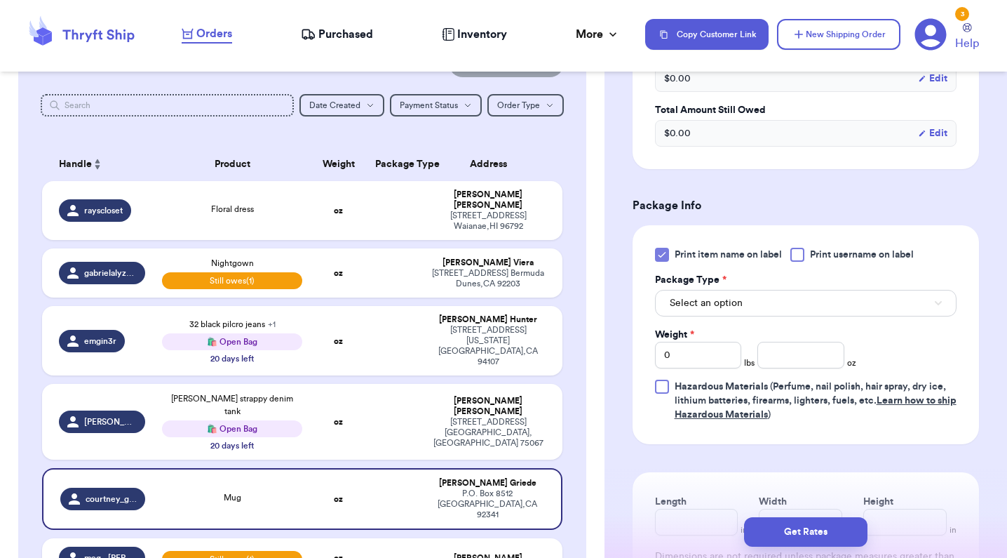
click at [724, 301] on span "Select an option" at bounding box center [706, 303] width 73 height 14
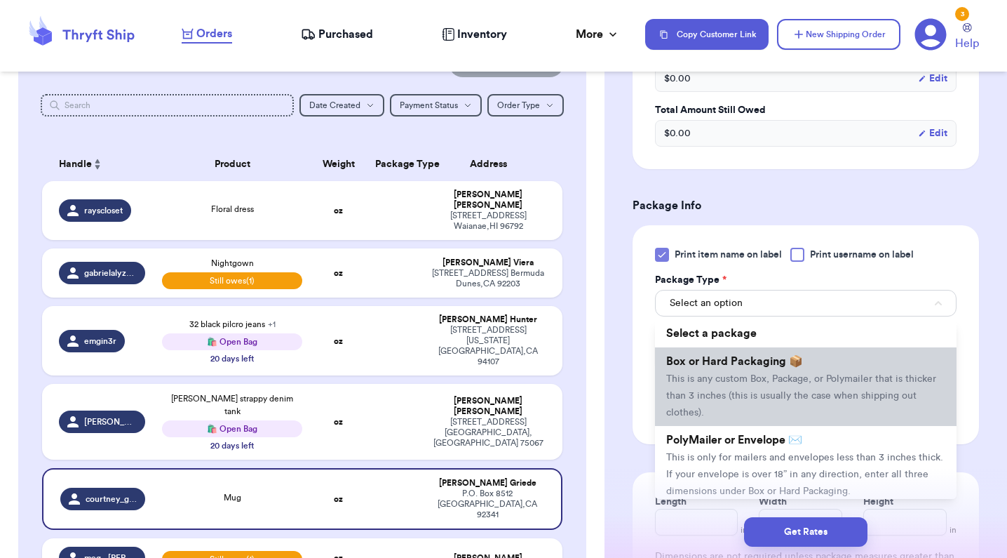
click at [719, 367] on span "Box or Hard Packaging 📦" at bounding box center [734, 361] width 137 height 11
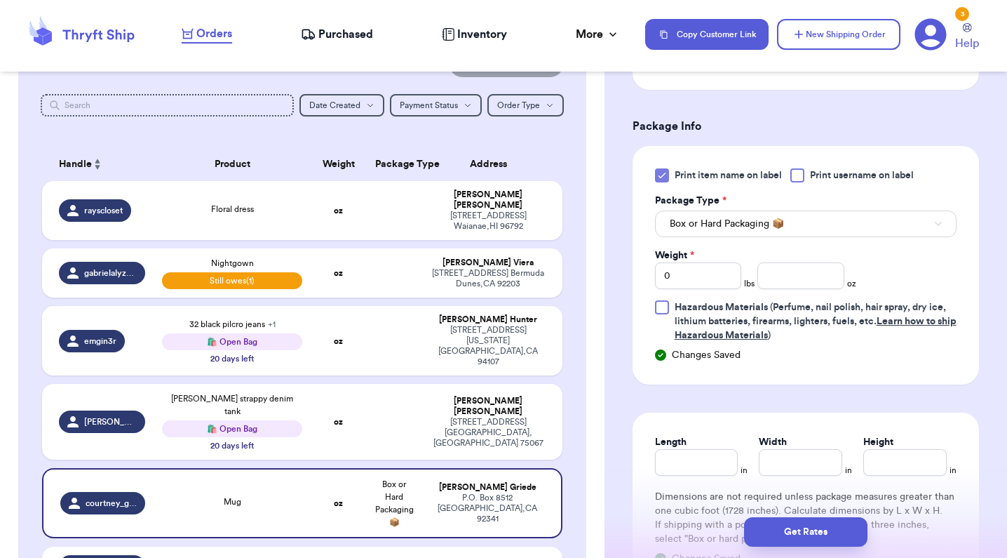
scroll to position [630, 0]
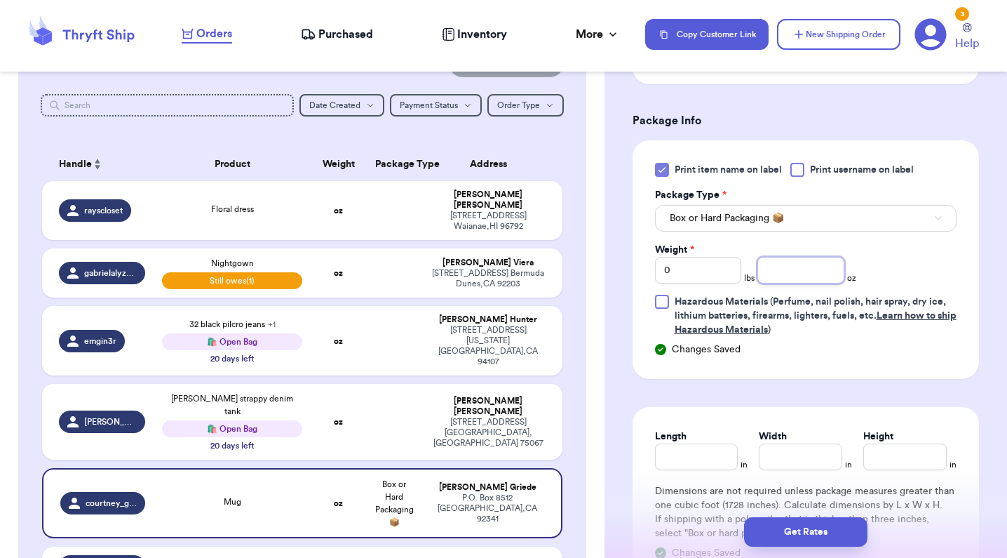
click at [812, 276] on input "number" at bounding box center [800, 270] width 86 height 27
click at [776, 271] on input "25.3" at bounding box center [800, 270] width 86 height 27
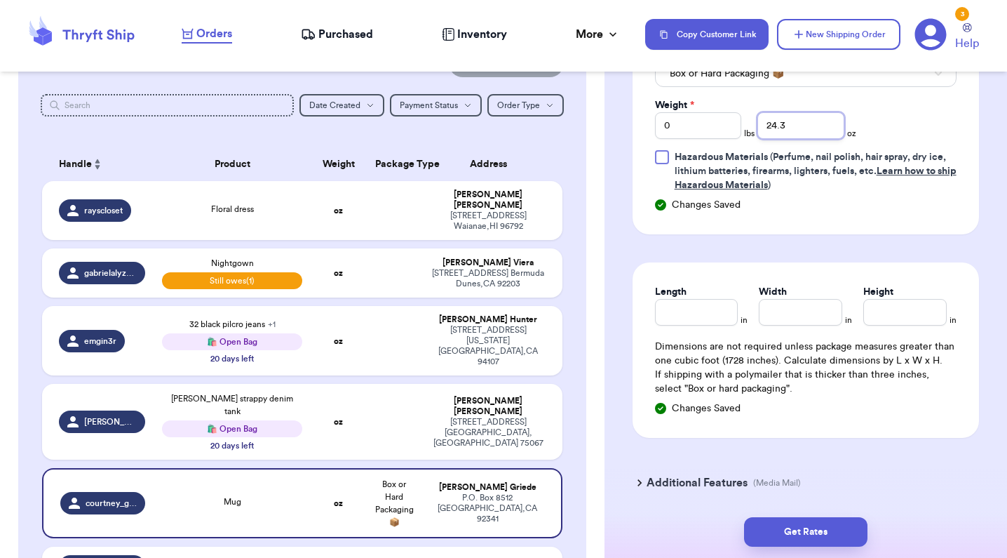
scroll to position [776, 0]
click at [722, 309] on input "Length" at bounding box center [696, 311] width 83 height 27
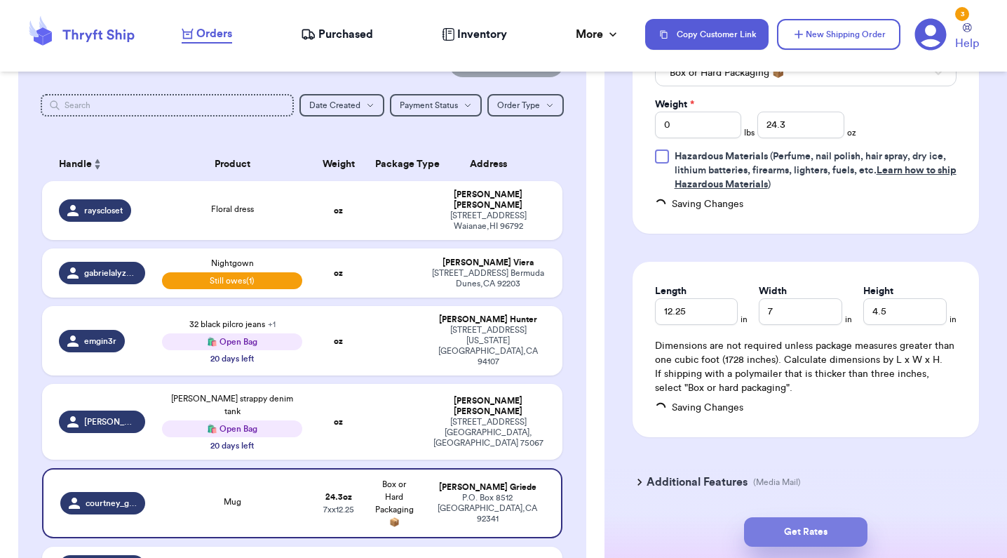
click at [808, 537] on button "Get Rates" at bounding box center [805, 531] width 123 height 29
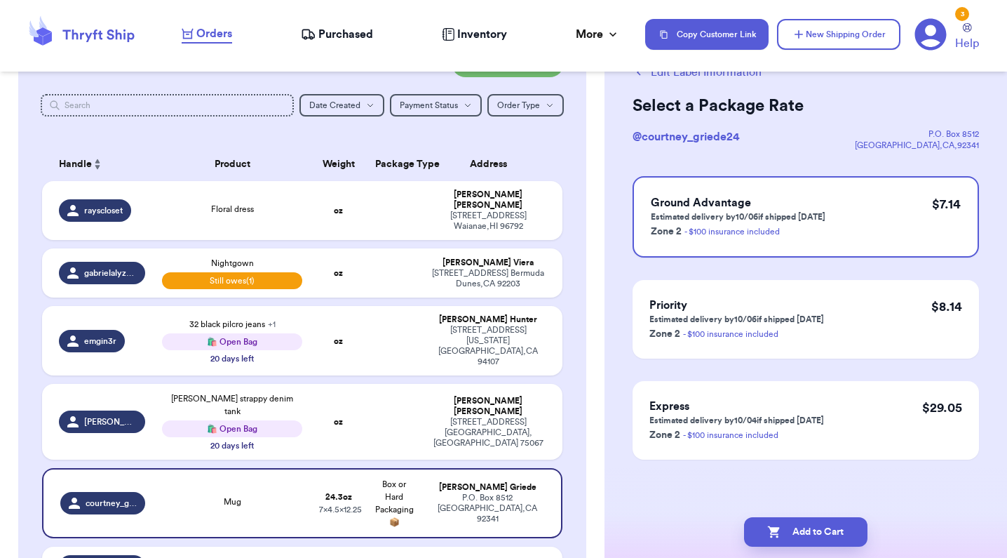
scroll to position [0, 0]
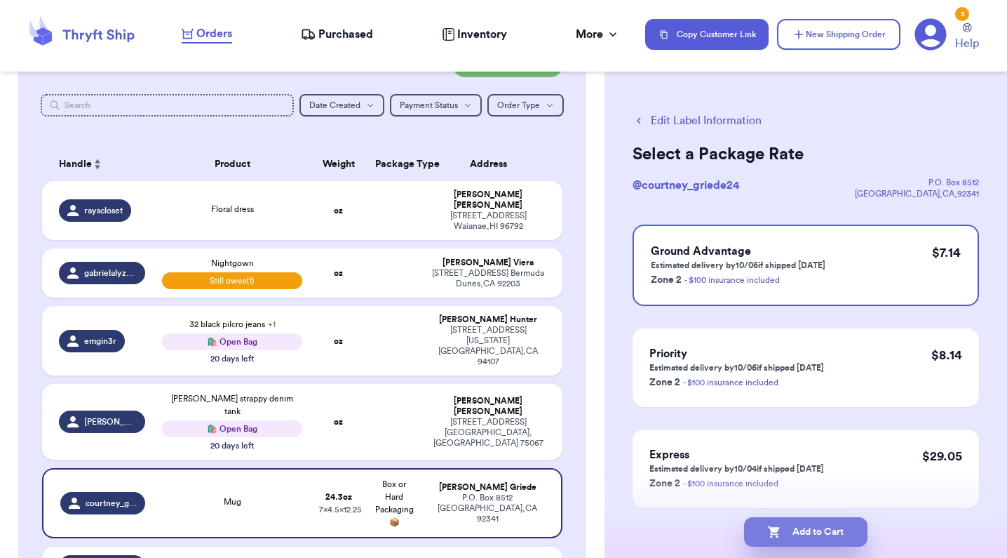
click at [802, 531] on button "Add to Cart" at bounding box center [805, 531] width 123 height 29
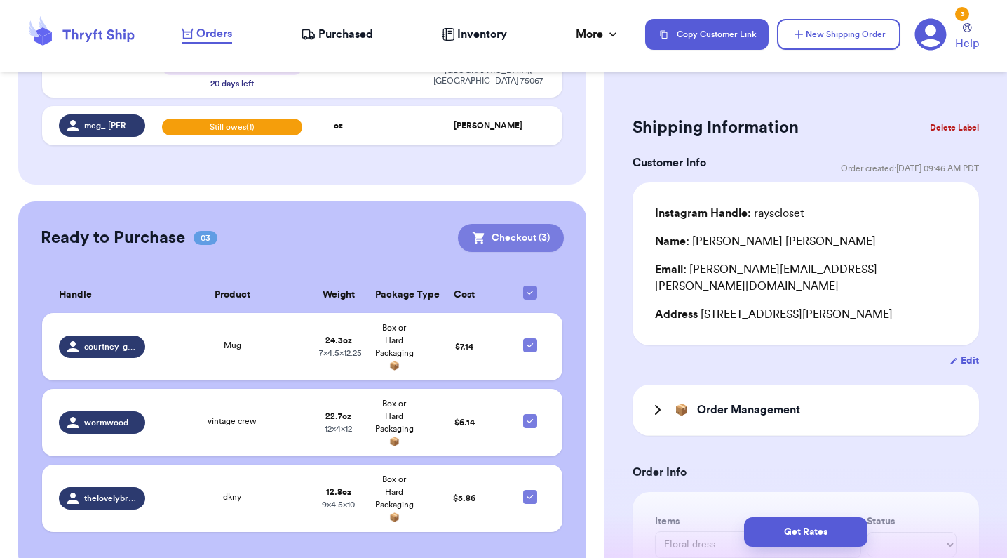
click at [521, 224] on button "Checkout ( 3 )" at bounding box center [511, 238] width 106 height 28
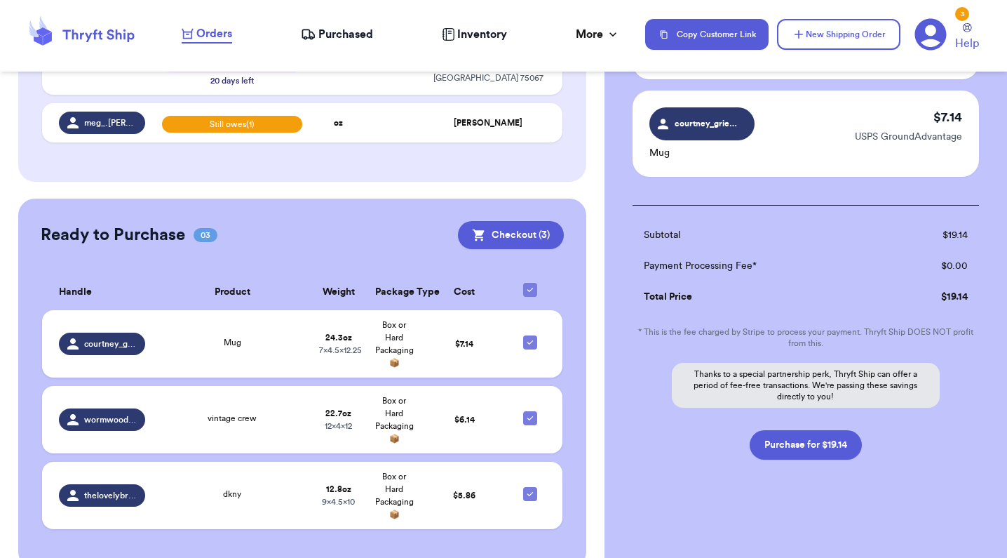
scroll to position [278, 0]
click at [818, 447] on button "Purchase for $19.14" at bounding box center [806, 444] width 112 height 29
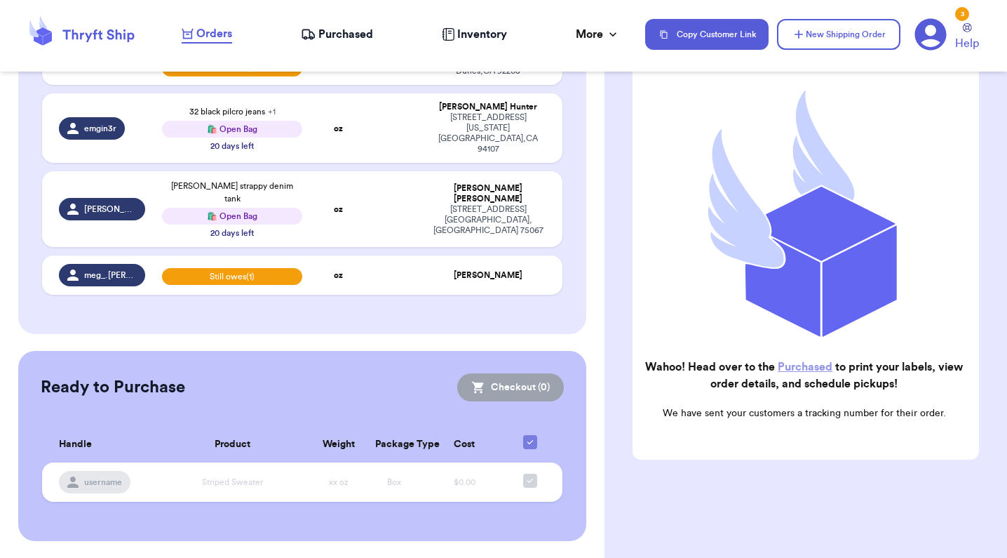
click at [358, 37] on span "Purchased" at bounding box center [345, 34] width 55 height 17
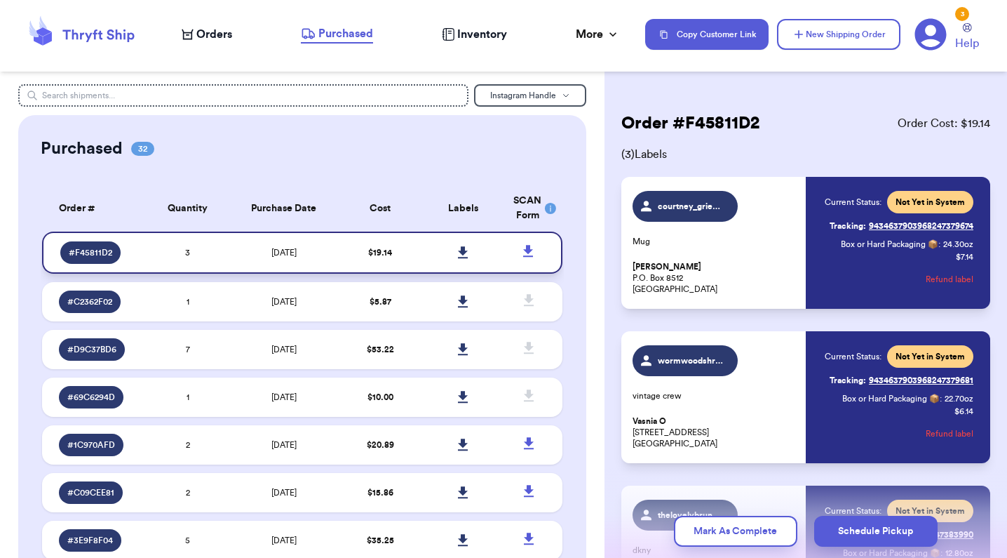
click at [465, 257] on icon at bounding box center [463, 252] width 10 height 12
